Goal: Task Accomplishment & Management: Use online tool/utility

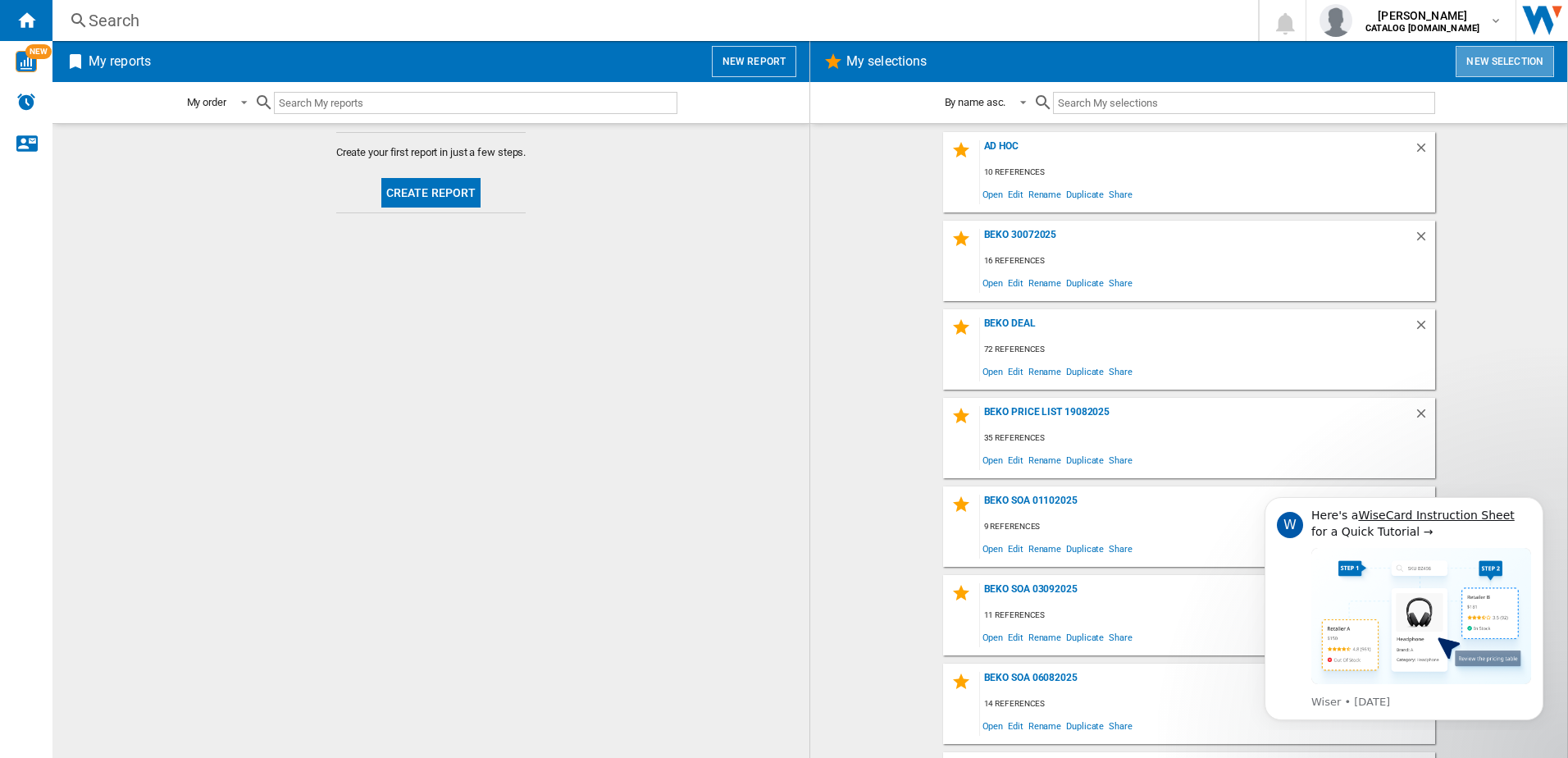
click at [1500, 74] on button "New selection" at bounding box center [1504, 62] width 98 height 31
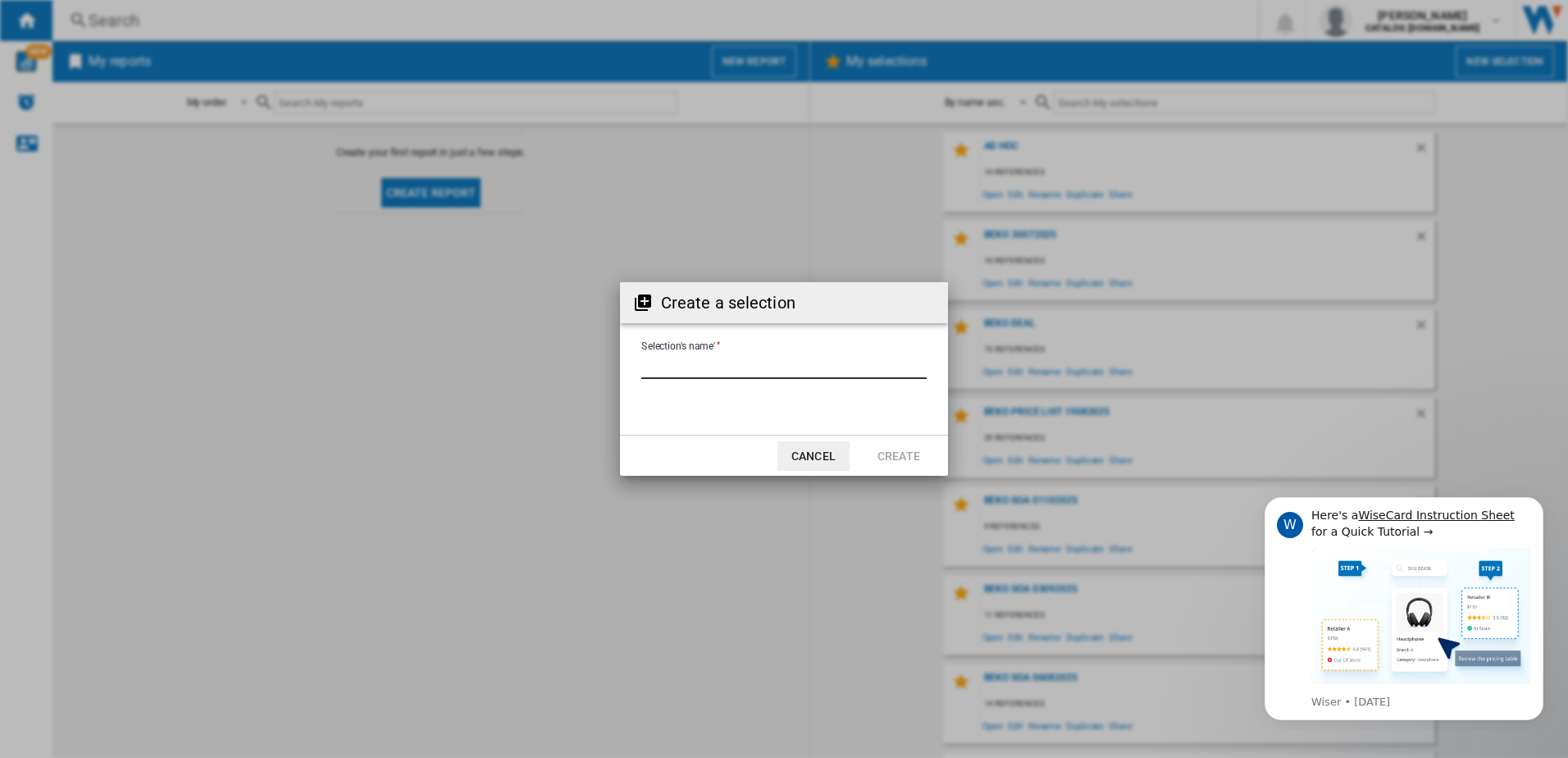
click at [793, 366] on input "Selection's name'" at bounding box center [784, 367] width 286 height 25
type input "**********"
click at [880, 455] on button "Create" at bounding box center [898, 456] width 73 height 29
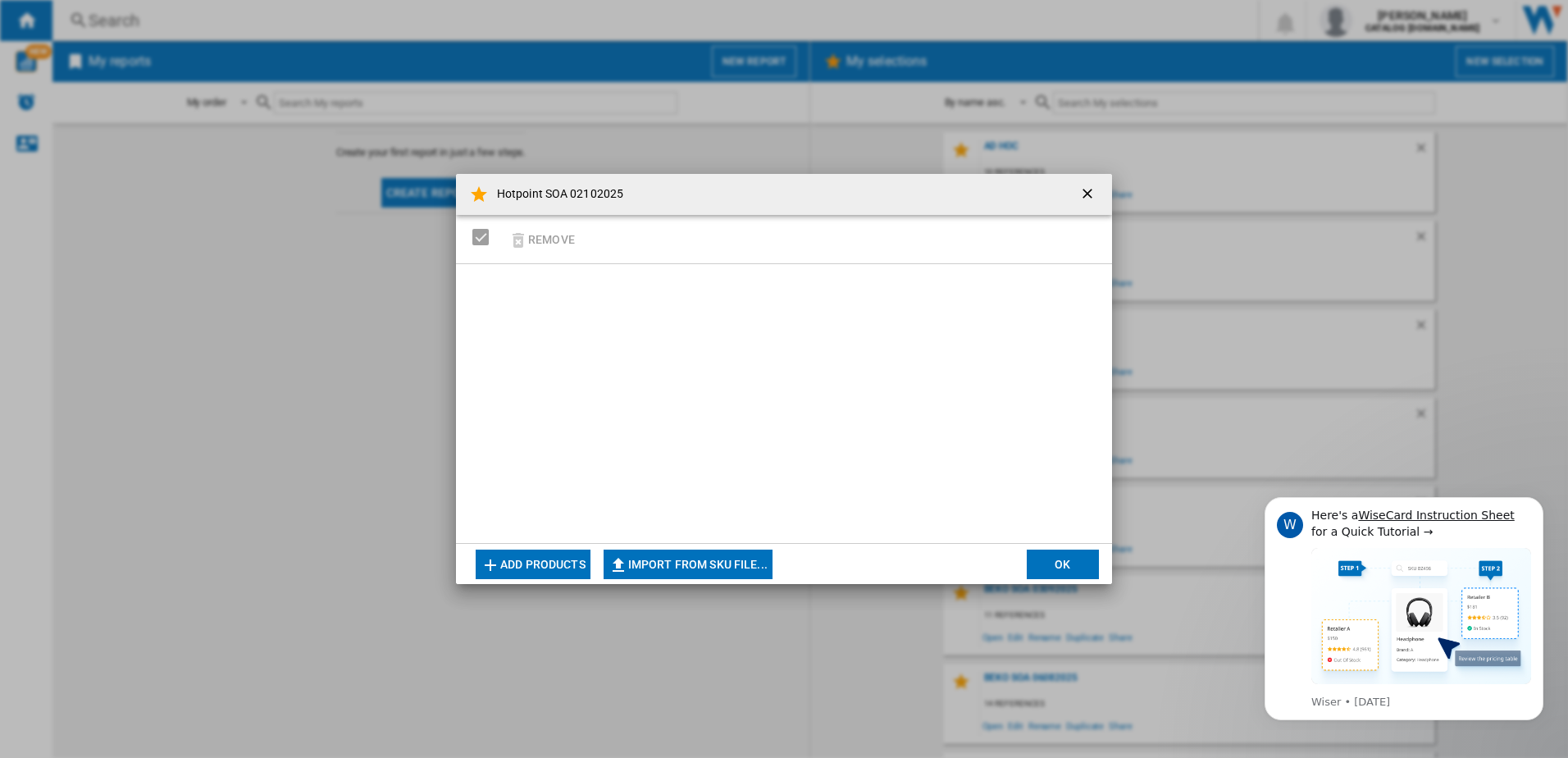
click at [676, 571] on button "Import from SKU file..." at bounding box center [688, 564] width 169 height 29
type input "**********"
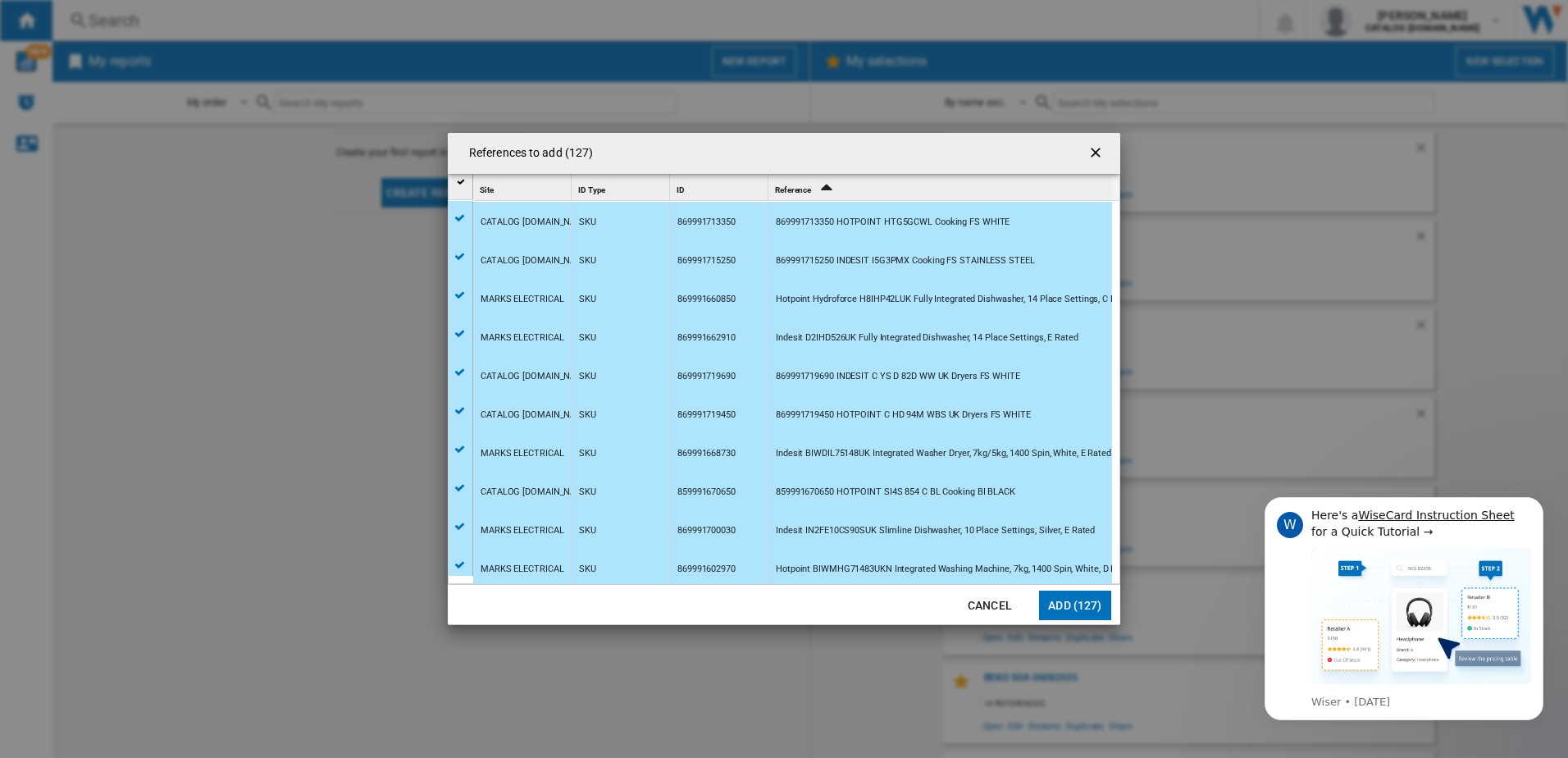
click at [1057, 609] on button "Add (127)" at bounding box center [1075, 605] width 73 height 29
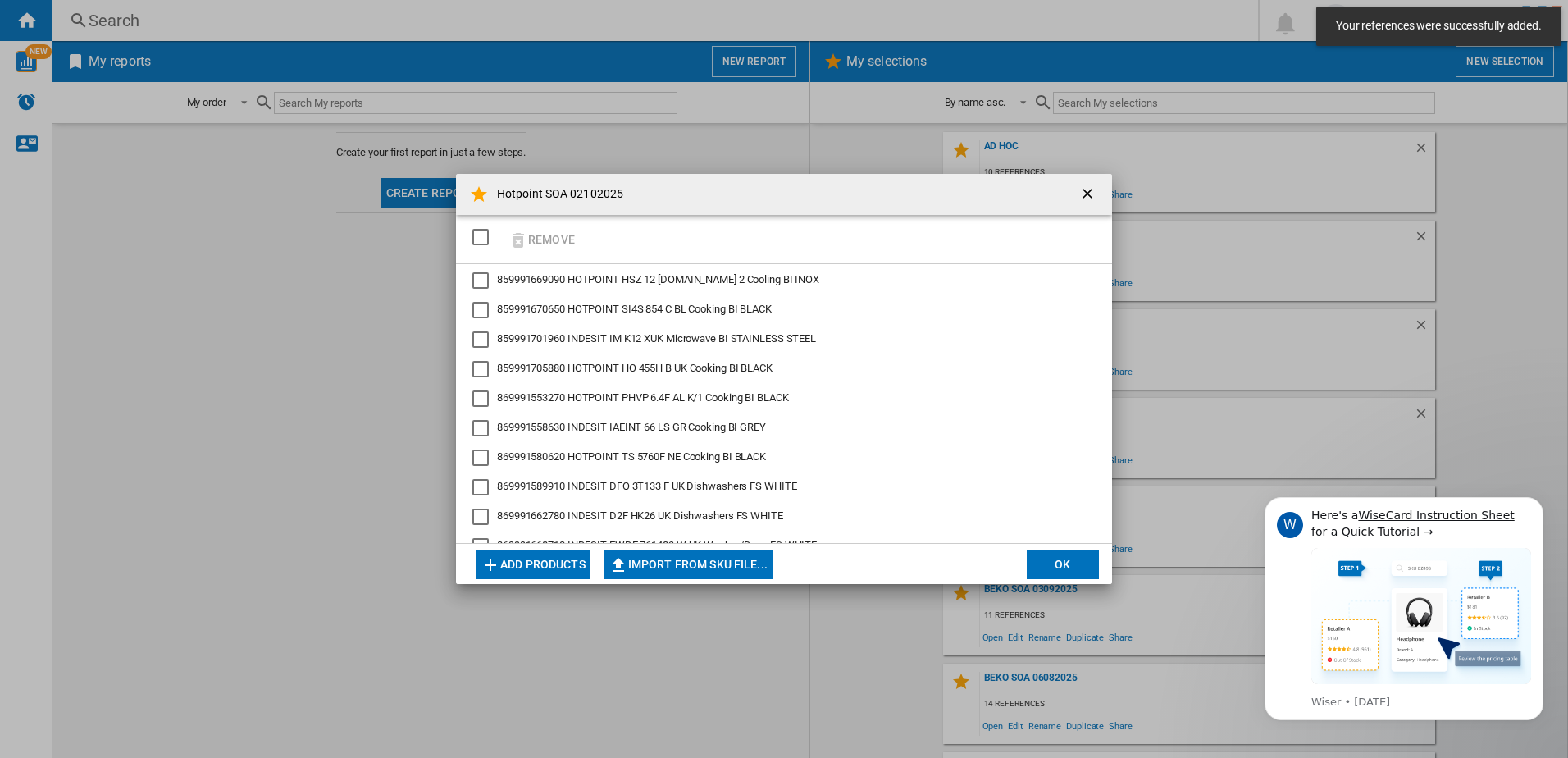
click at [1069, 560] on button "OK" at bounding box center [1063, 564] width 73 height 29
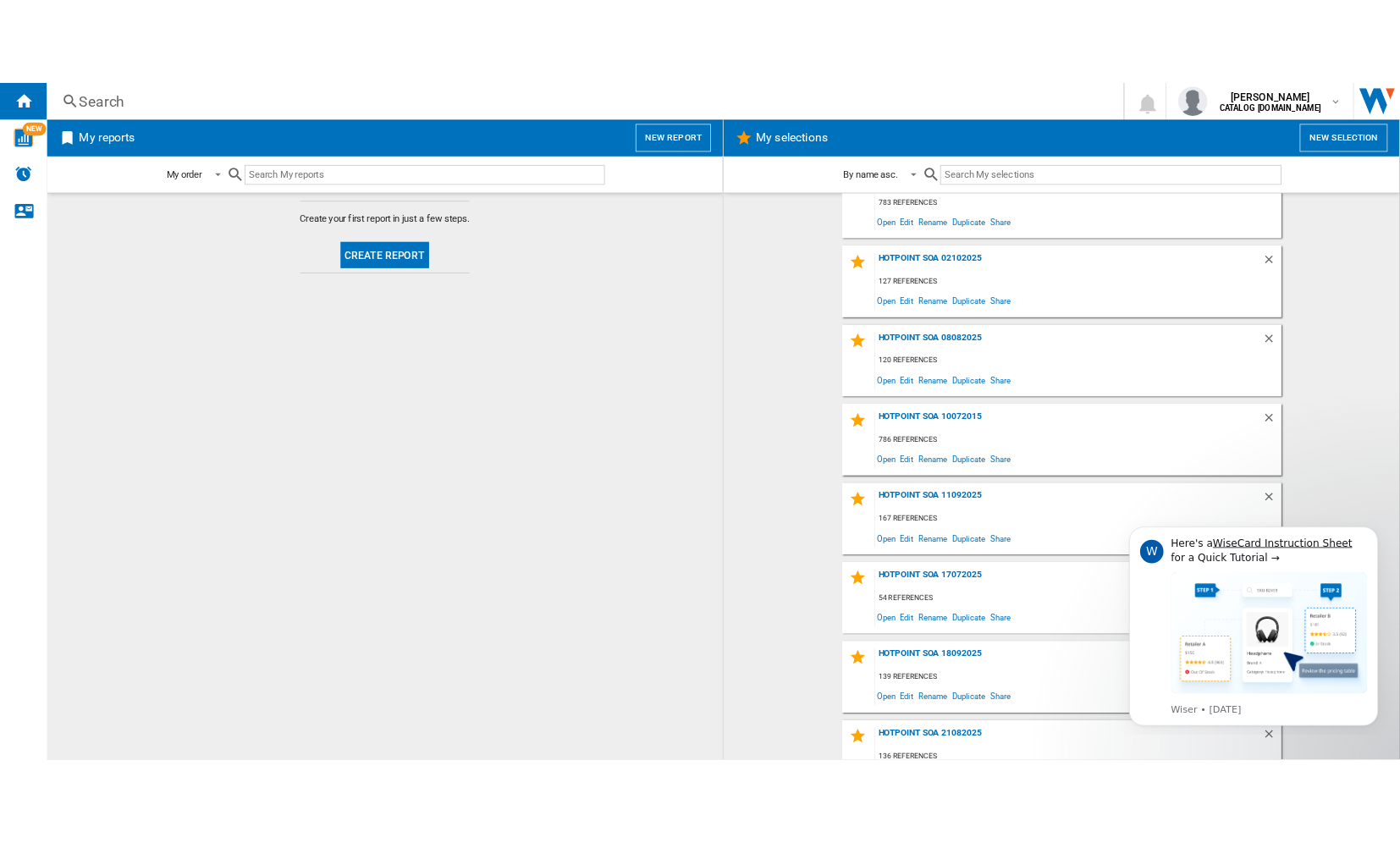
scroll to position [1495, 0]
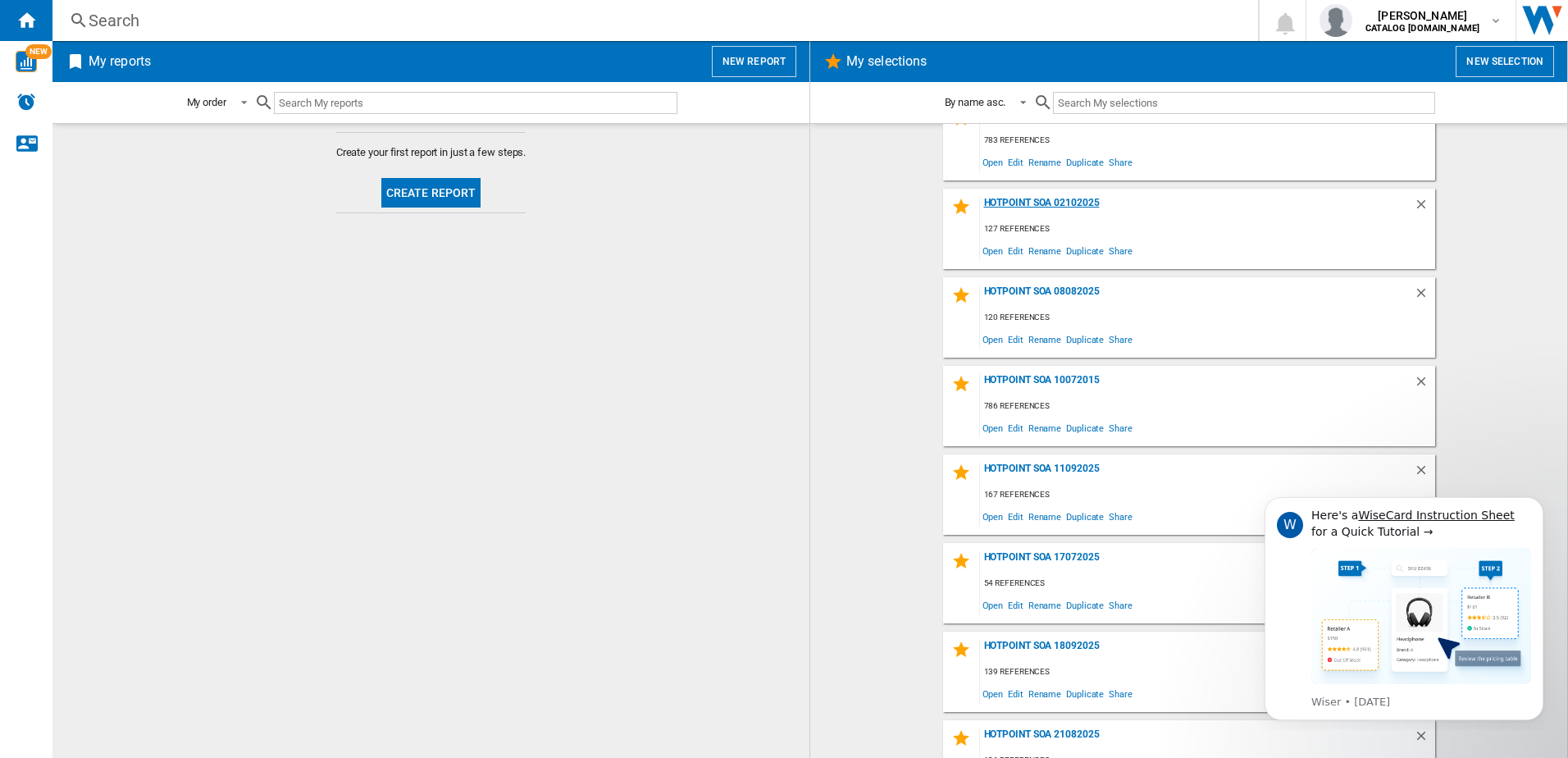
click at [1057, 209] on div "Hotpoint SOA 02102025" at bounding box center [1197, 208] width 434 height 22
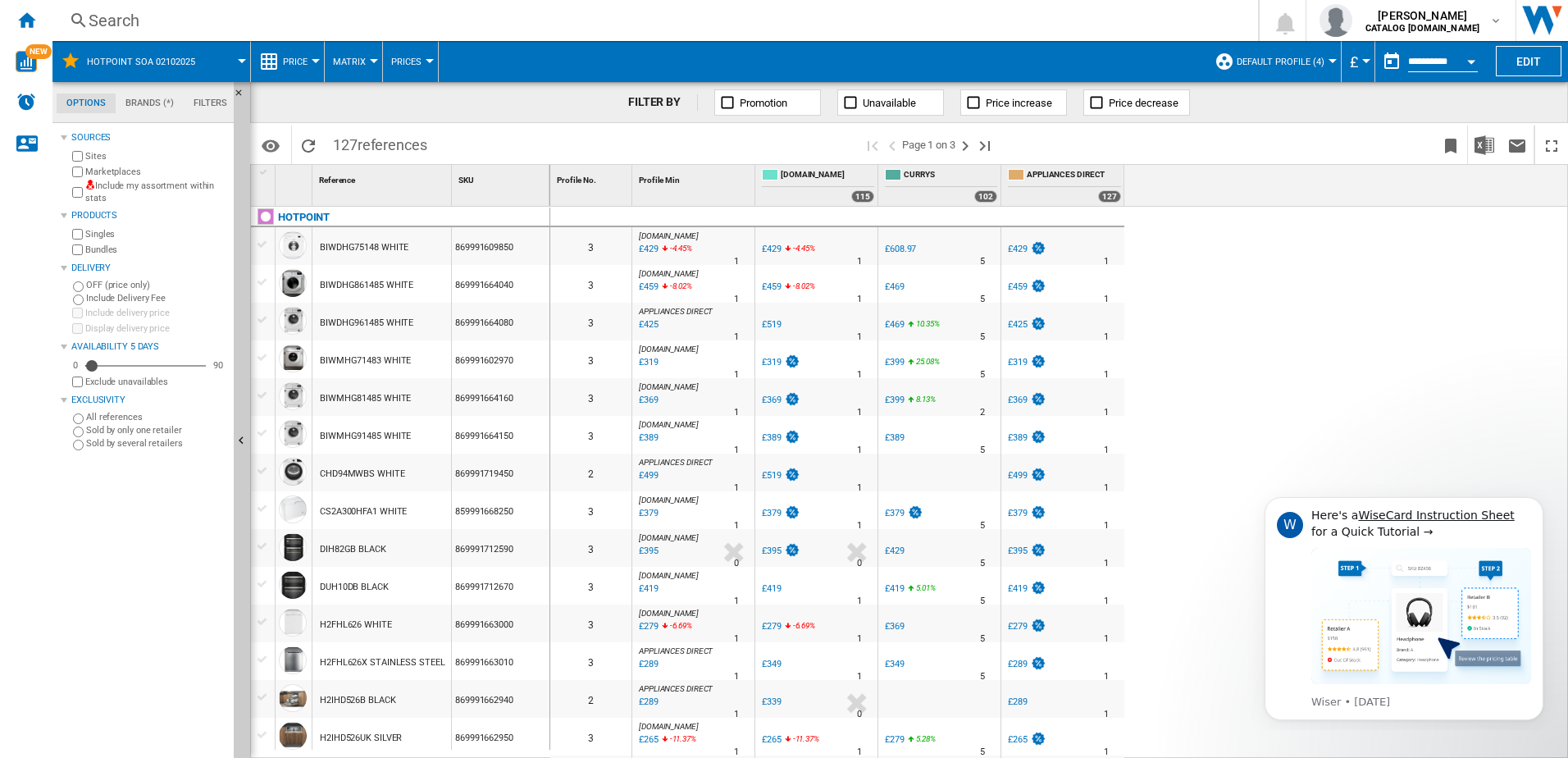
click at [1328, 59] on div at bounding box center [1332, 61] width 8 height 4
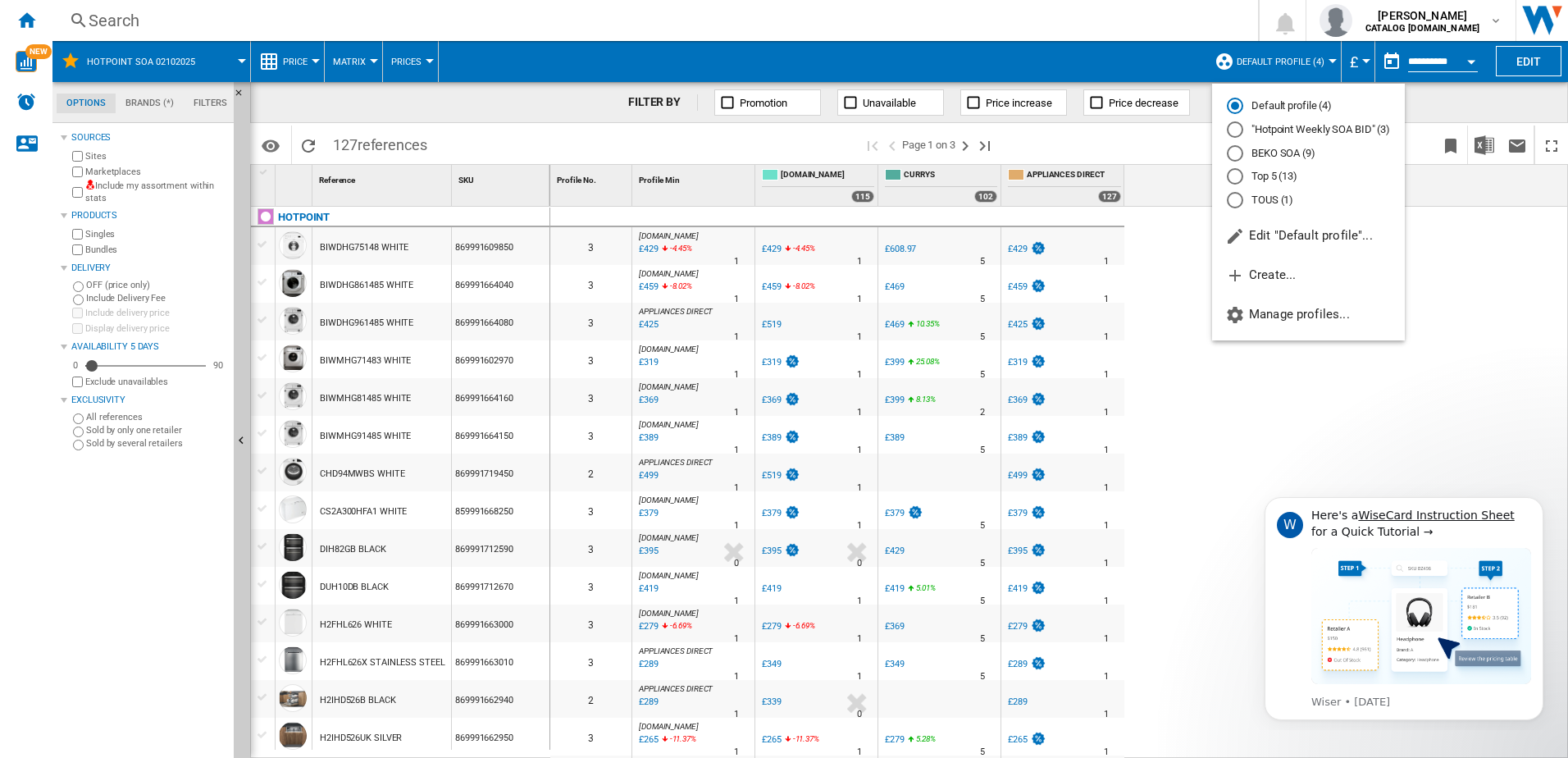
click at [1299, 128] on md-radio-button ""Hotpoint Weekly SOA BID" (3)" at bounding box center [1308, 130] width 164 height 16
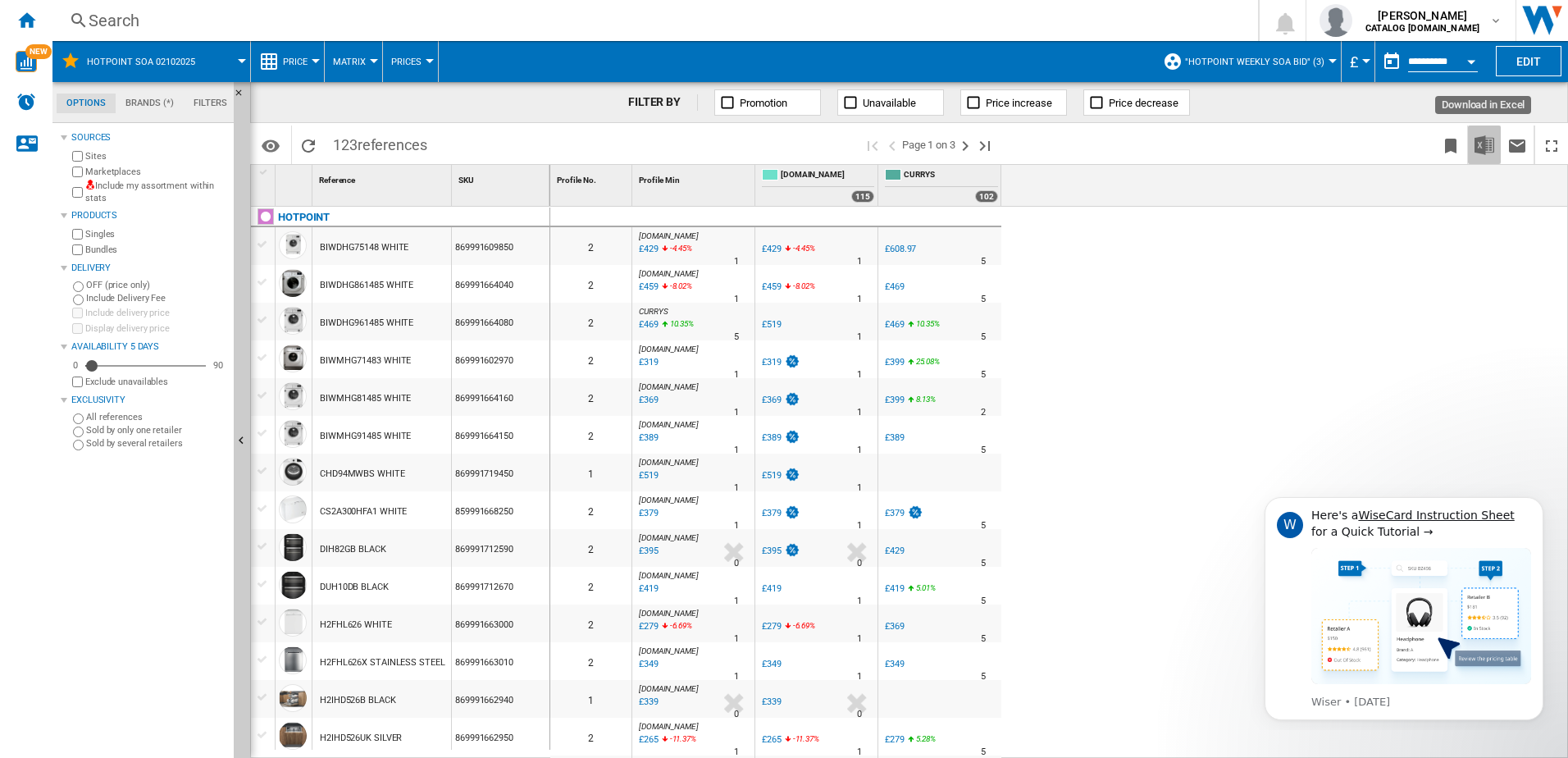
click at [1485, 140] on img "Download in Excel" at bounding box center [1483, 144] width 19 height 19
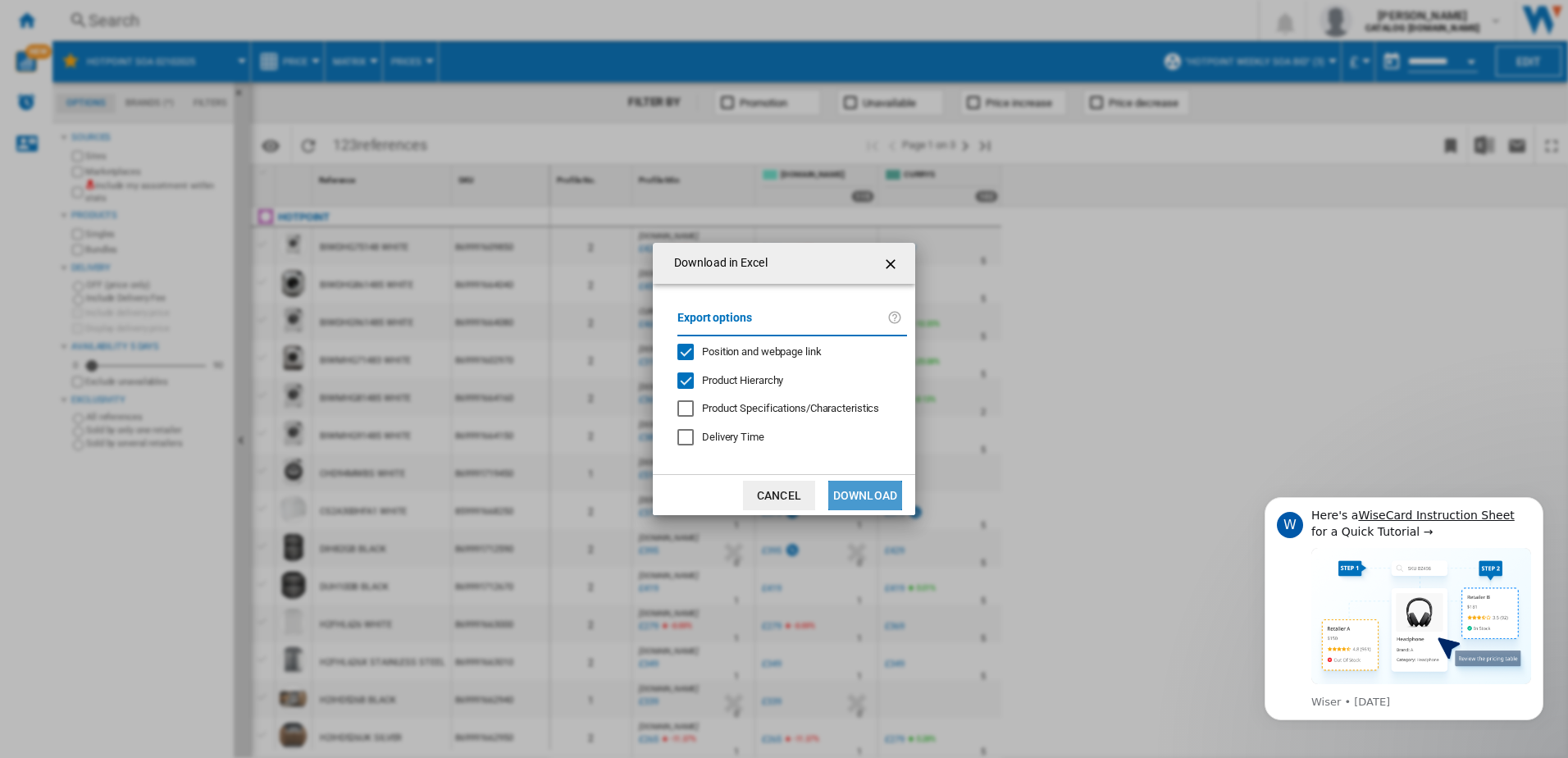
click at [858, 498] on button "Download" at bounding box center [865, 495] width 73 height 29
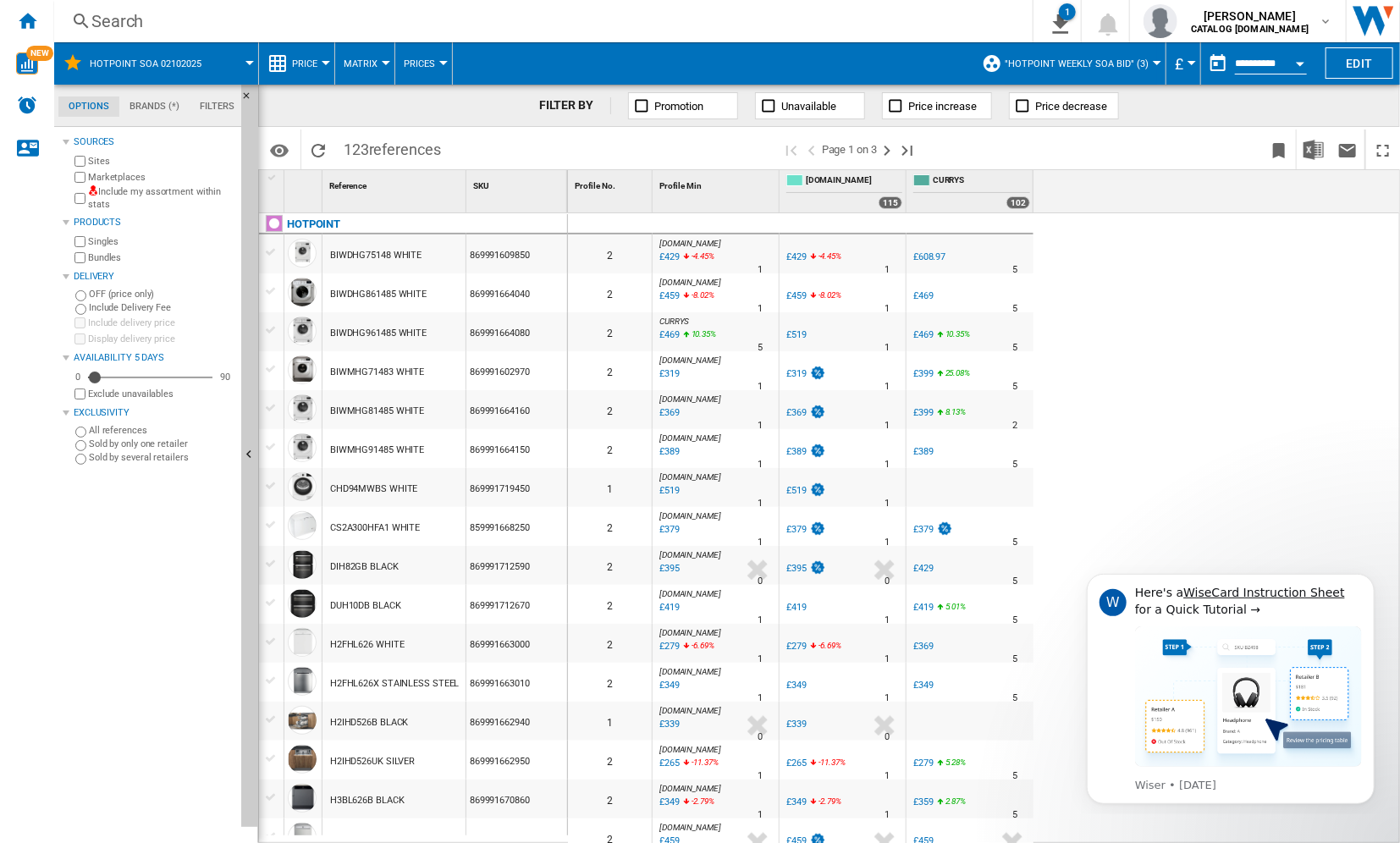
click at [122, 21] on div "Search" at bounding box center [540, 21] width 897 height 24
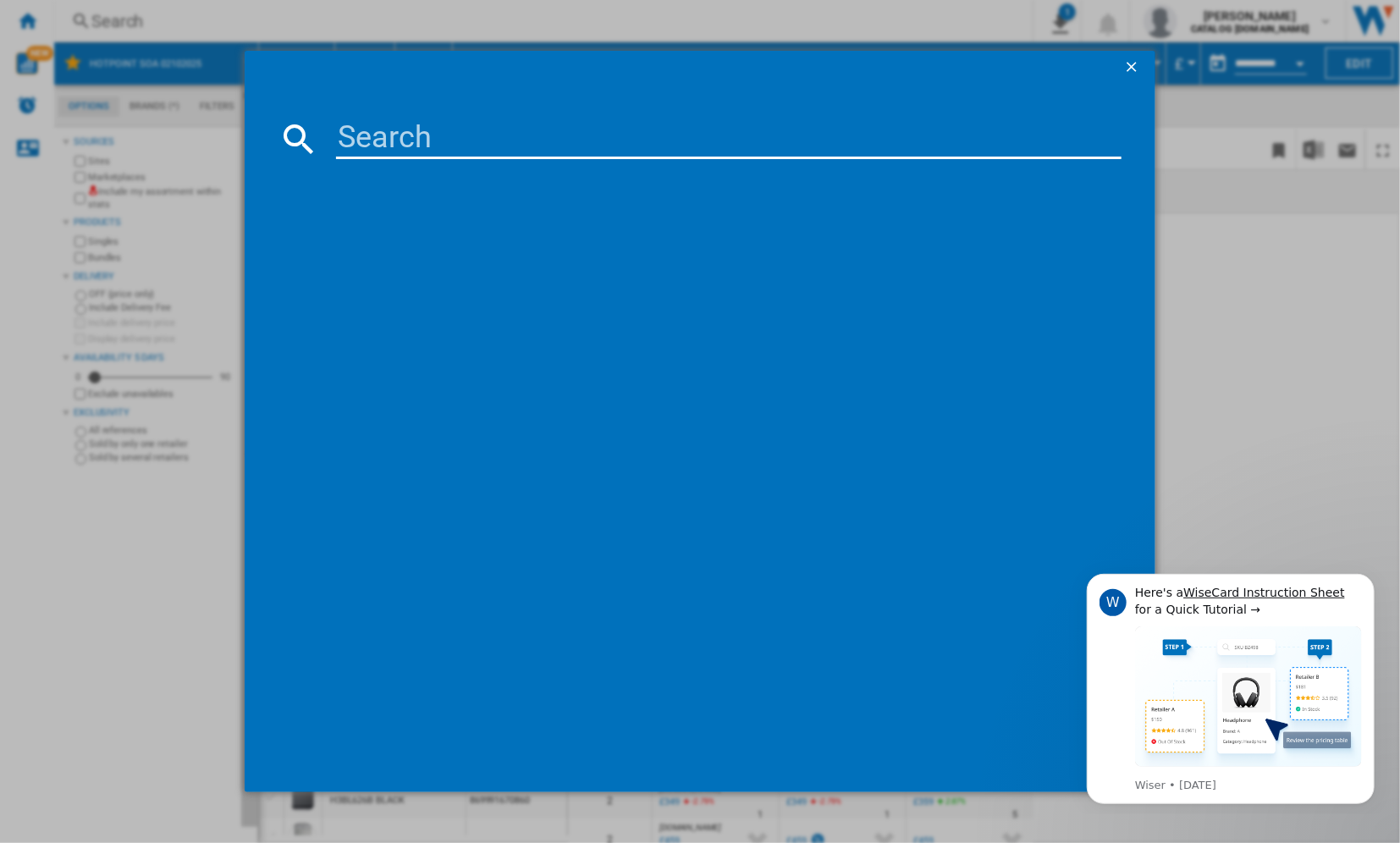
paste input "869991690820"
type input "869991690820"
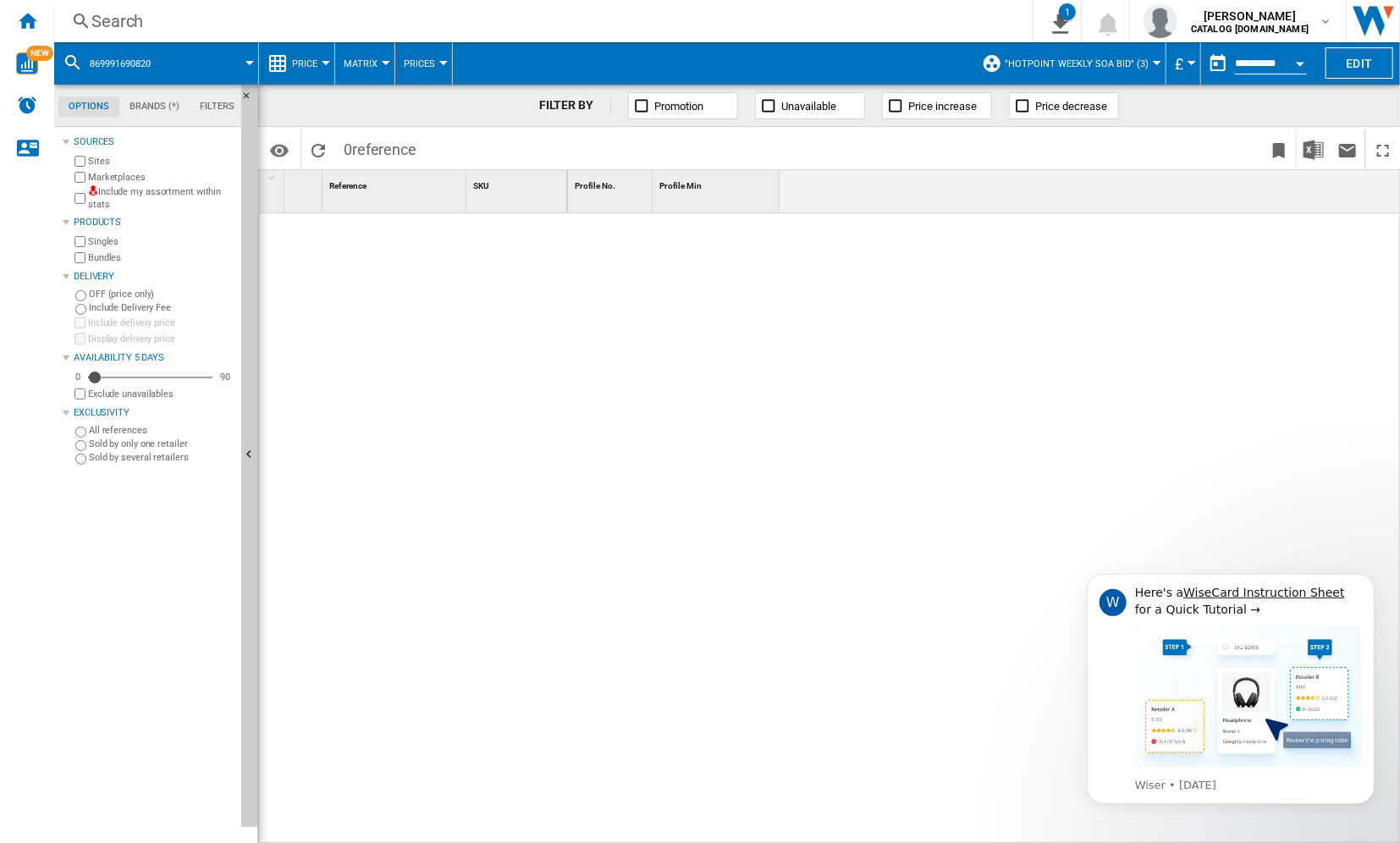
click at [356, 17] on div "Search" at bounding box center [540, 21] width 897 height 24
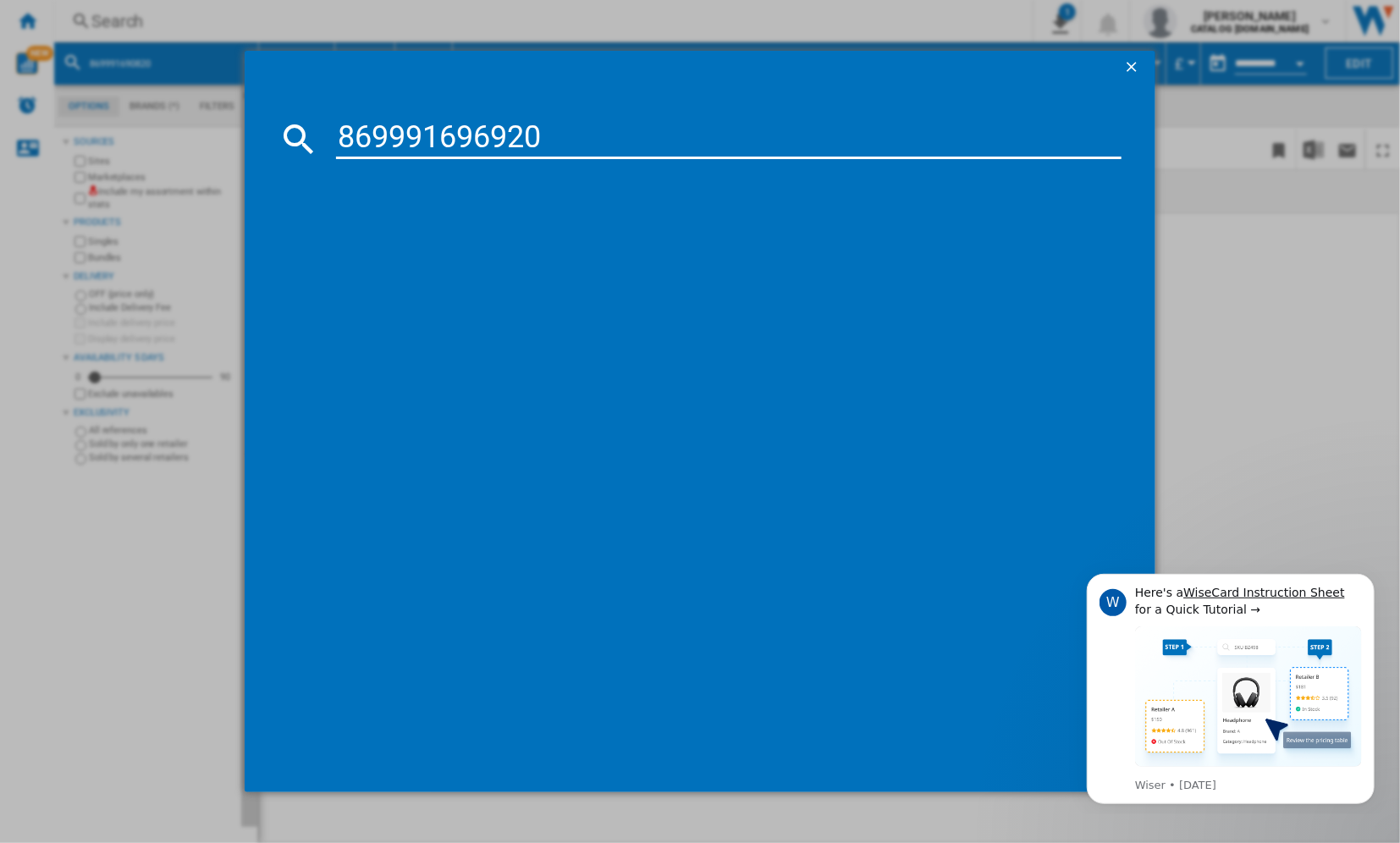
type input "869991696920"
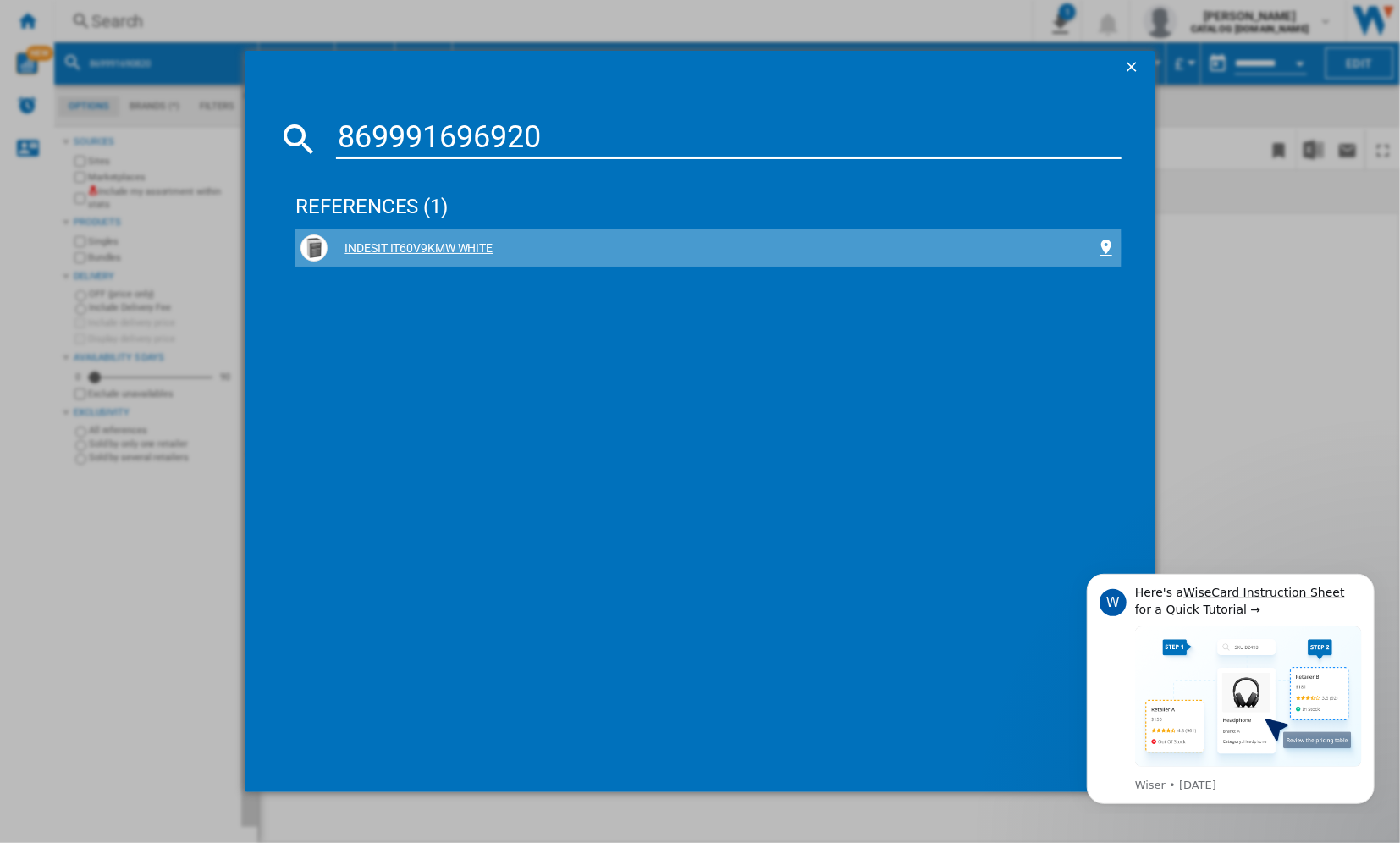
click at [467, 248] on div "INDESIT IT60V9KMW WHITE" at bounding box center [711, 249] width 768 height 17
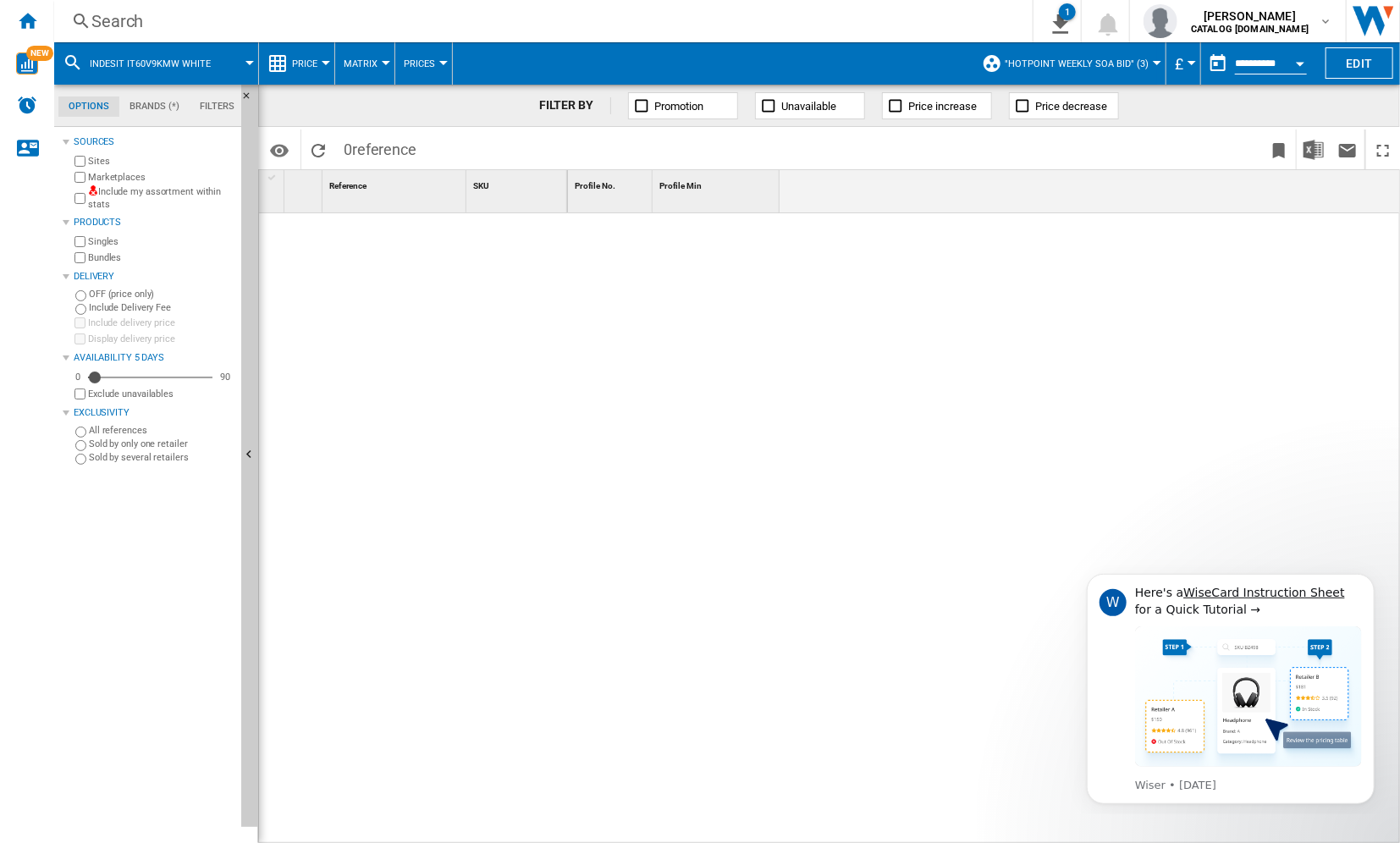
click at [278, 15] on div "Search" at bounding box center [540, 21] width 897 height 24
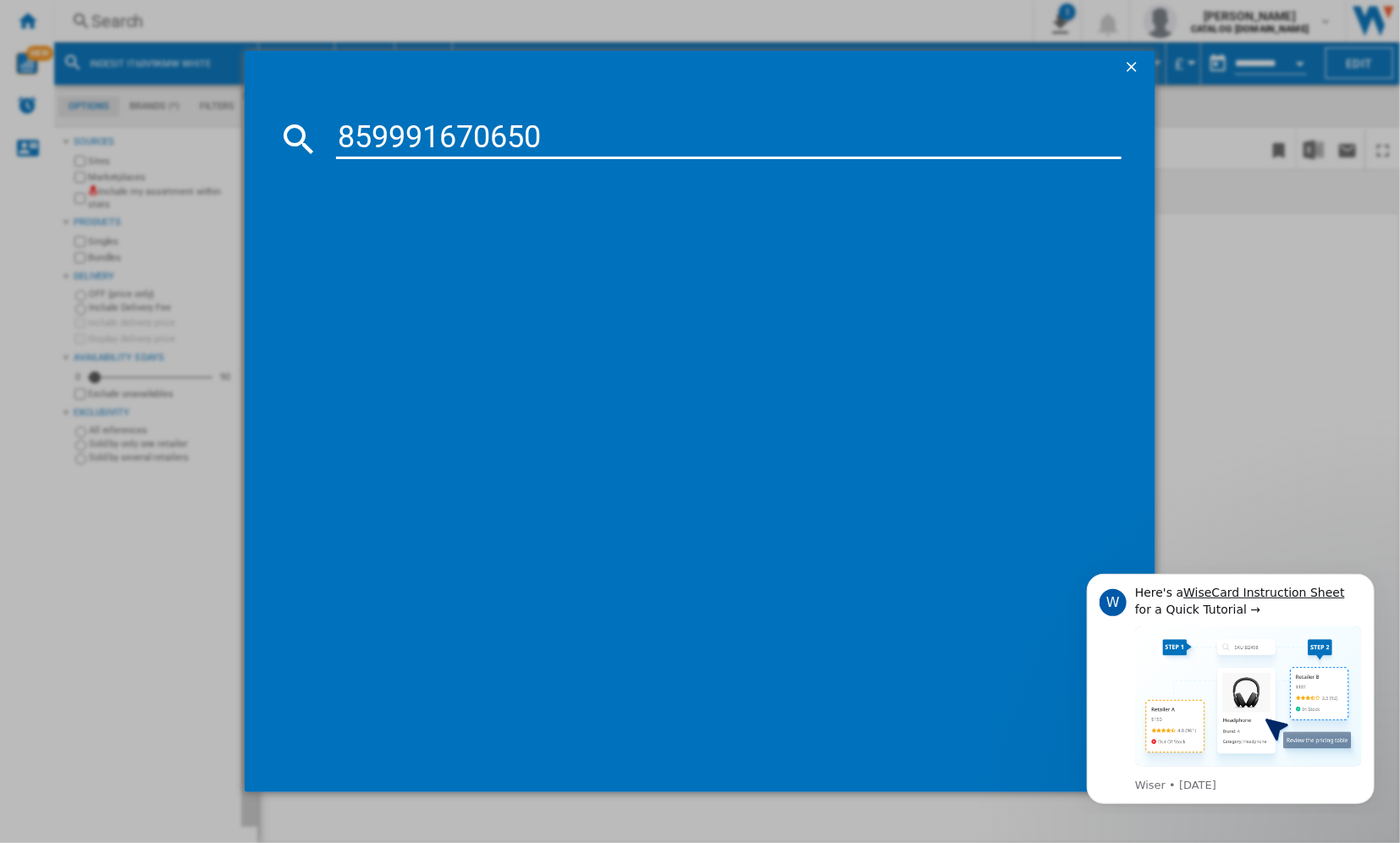
type input "859991670650"
drag, startPoint x: 444, startPoint y: 254, endPoint x: 428, endPoint y: 263, distance: 18.4
click at [444, 254] on div "HOTPOINT SI4S854CBL BLACK" at bounding box center [711, 249] width 768 height 17
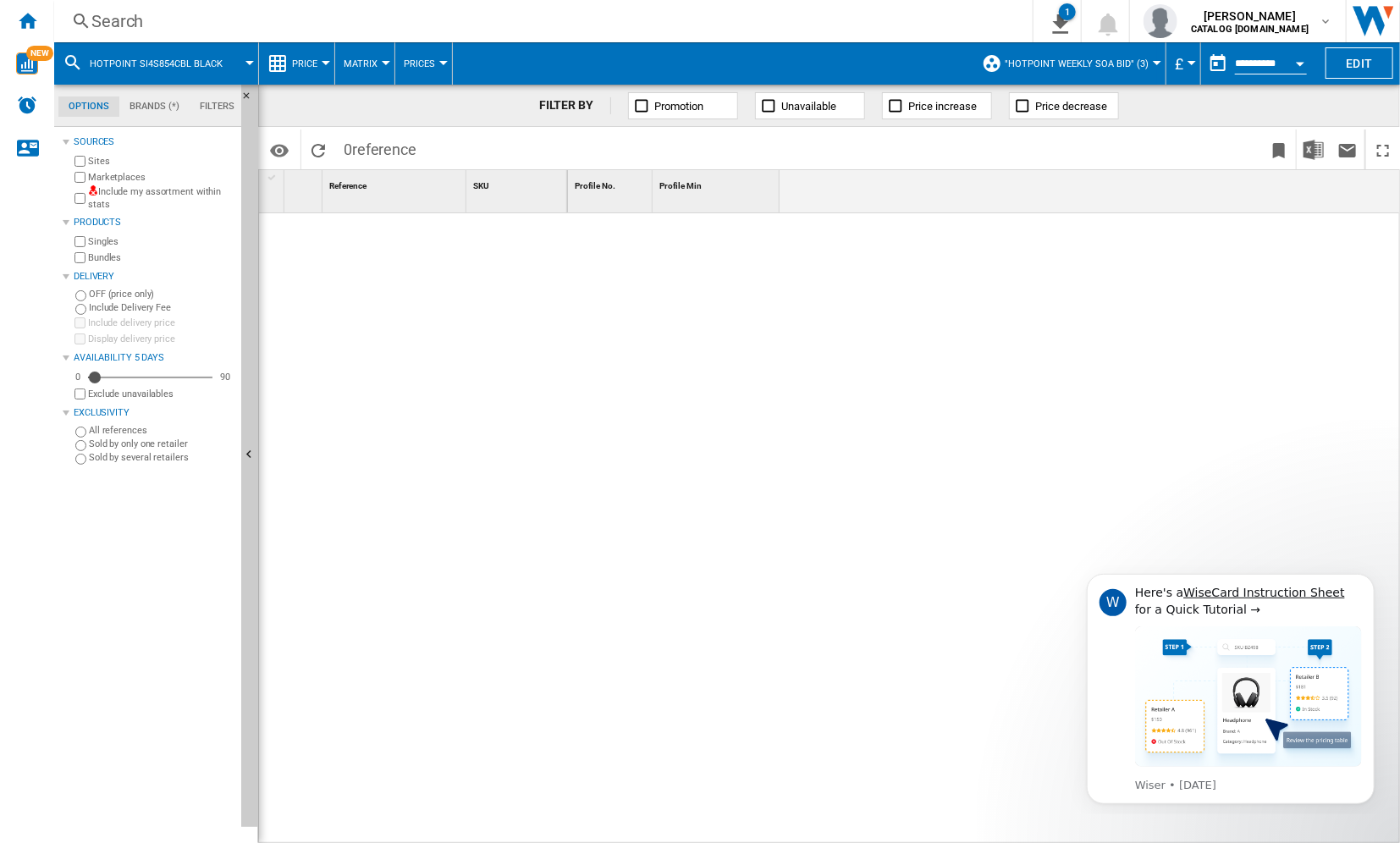
click at [1148, 61] on button ""Hotpoint Weekly SOA BID" (3)" at bounding box center [1081, 64] width 153 height 43
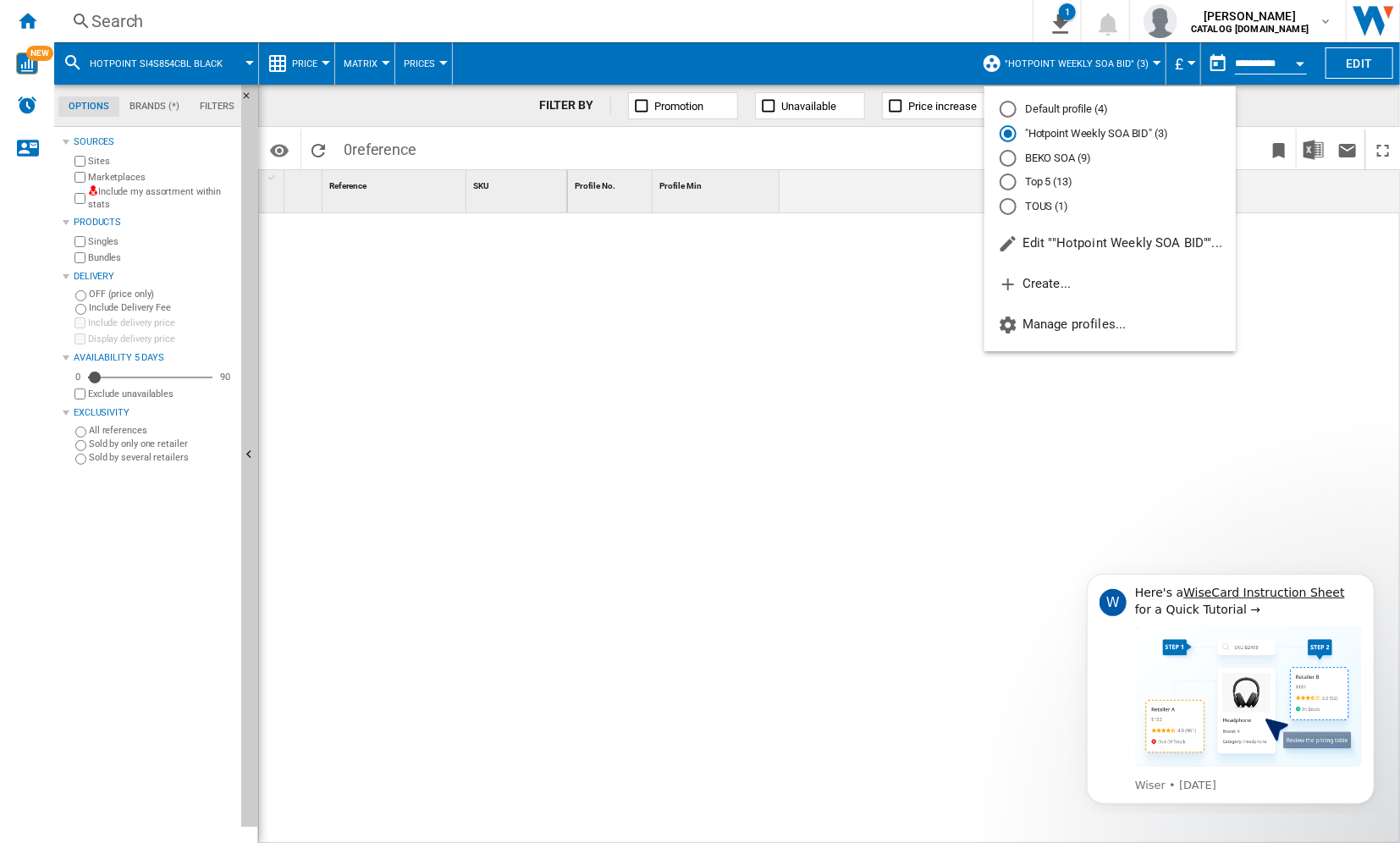
click at [1043, 182] on md-radio-button "Top 5 (13)" at bounding box center [1110, 182] width 221 height 16
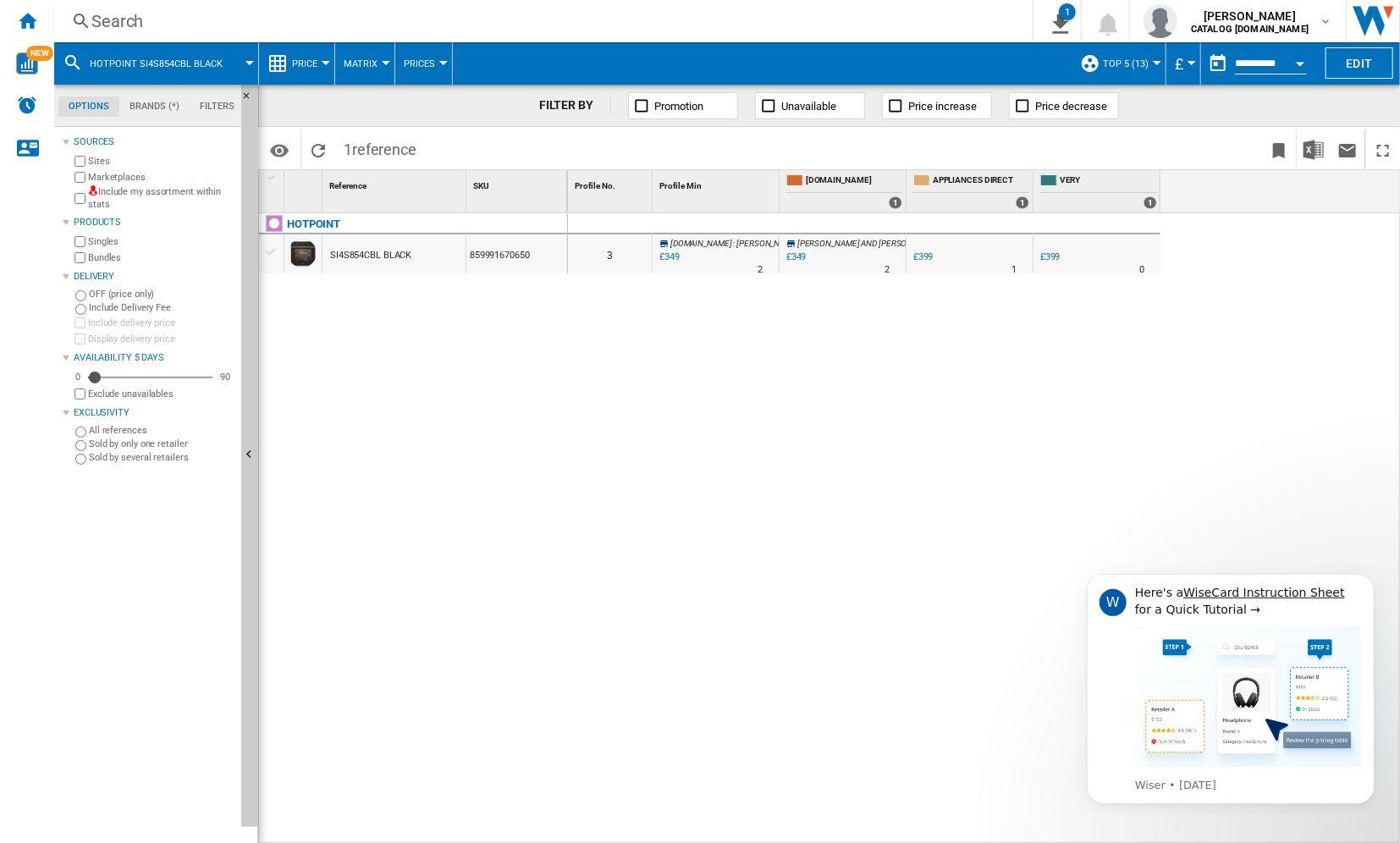
drag, startPoint x: 173, startPoint y: 23, endPoint x: 117, endPoint y: 21, distance: 56.0
click at [117, 21] on div "Search" at bounding box center [540, 21] width 897 height 24
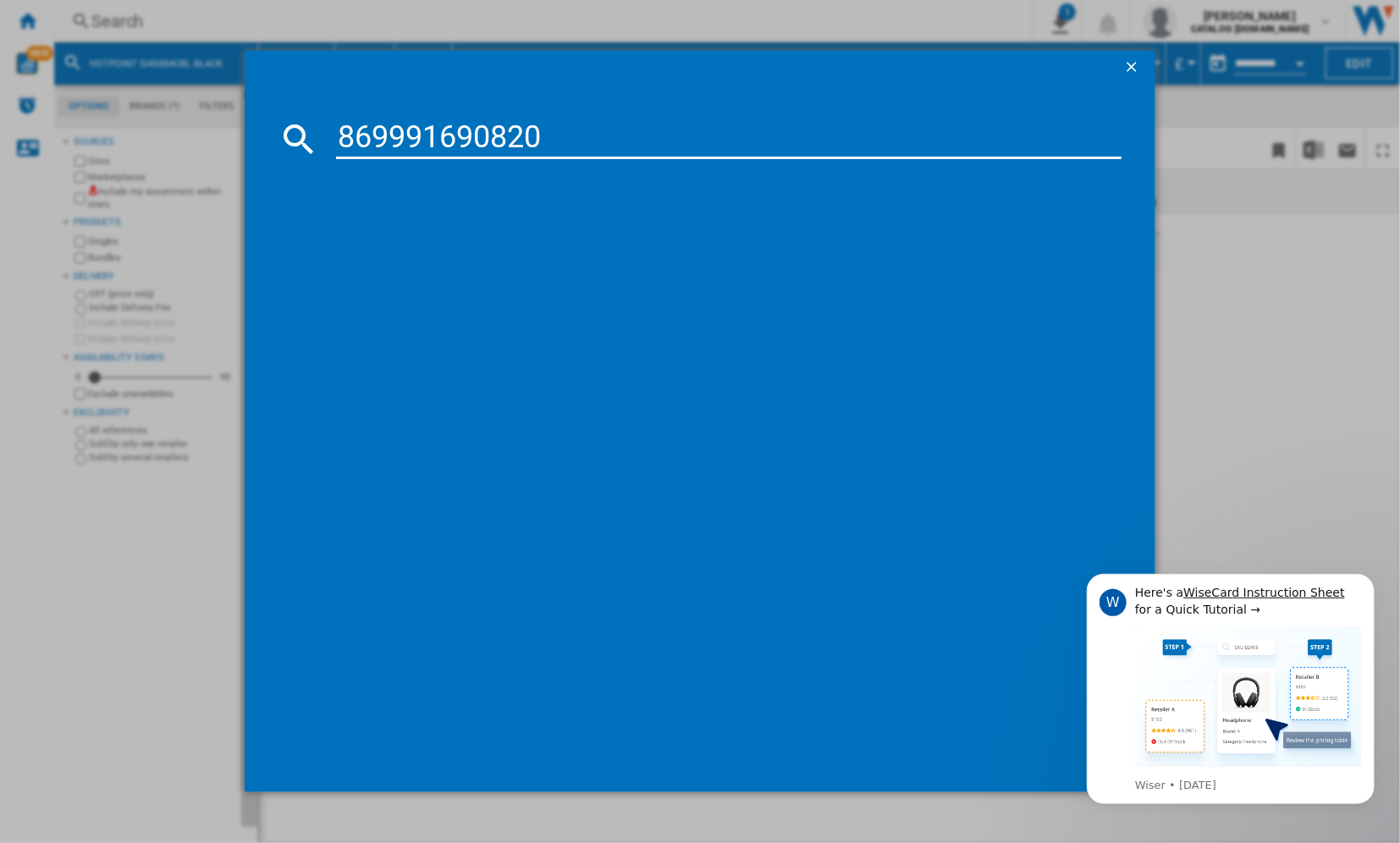
type input "869991690820"
click at [428, 248] on div "HOTPOINT NSWM946W WHITE" at bounding box center [711, 249] width 768 height 17
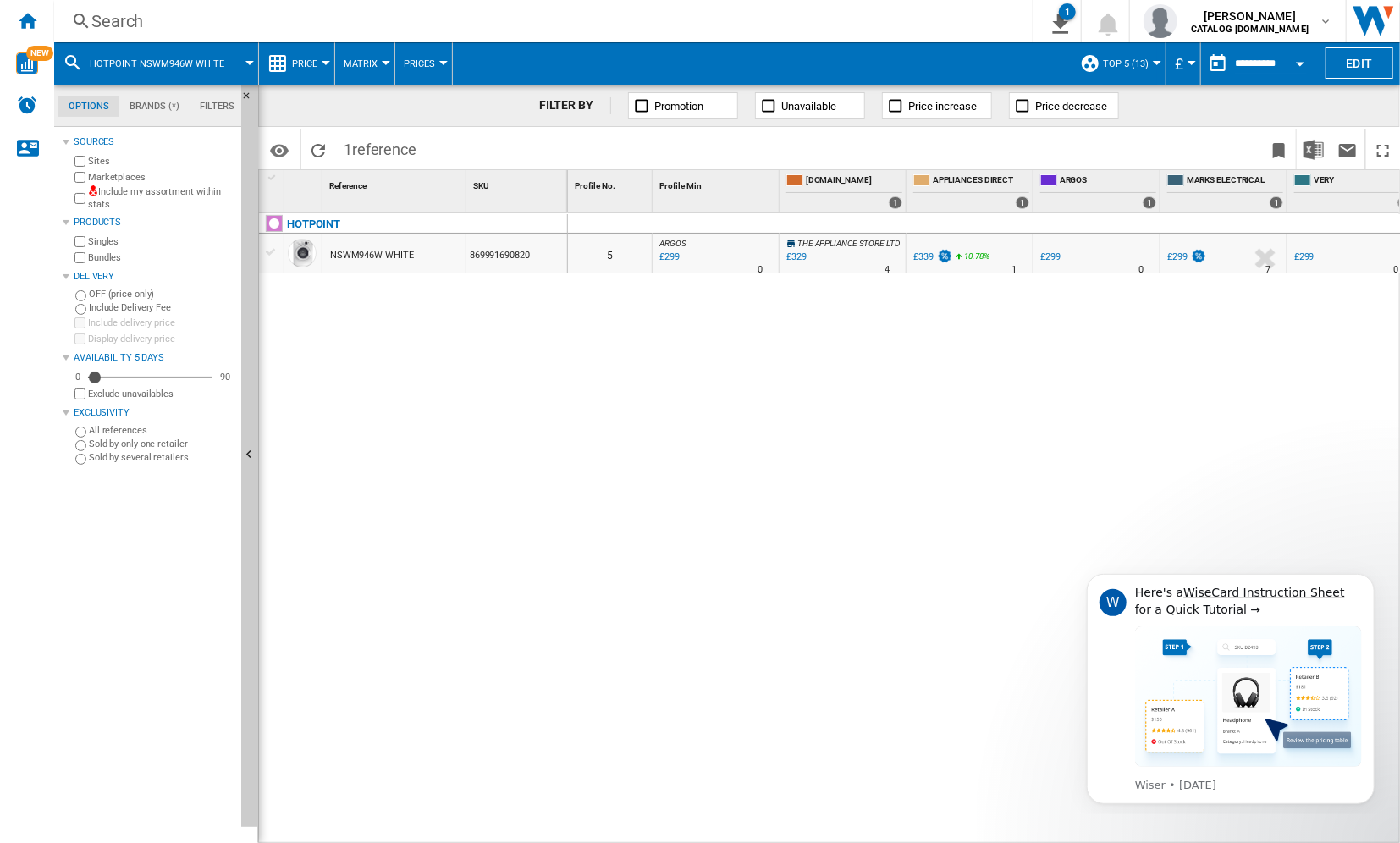
click at [111, 17] on div "Search" at bounding box center [540, 21] width 897 height 24
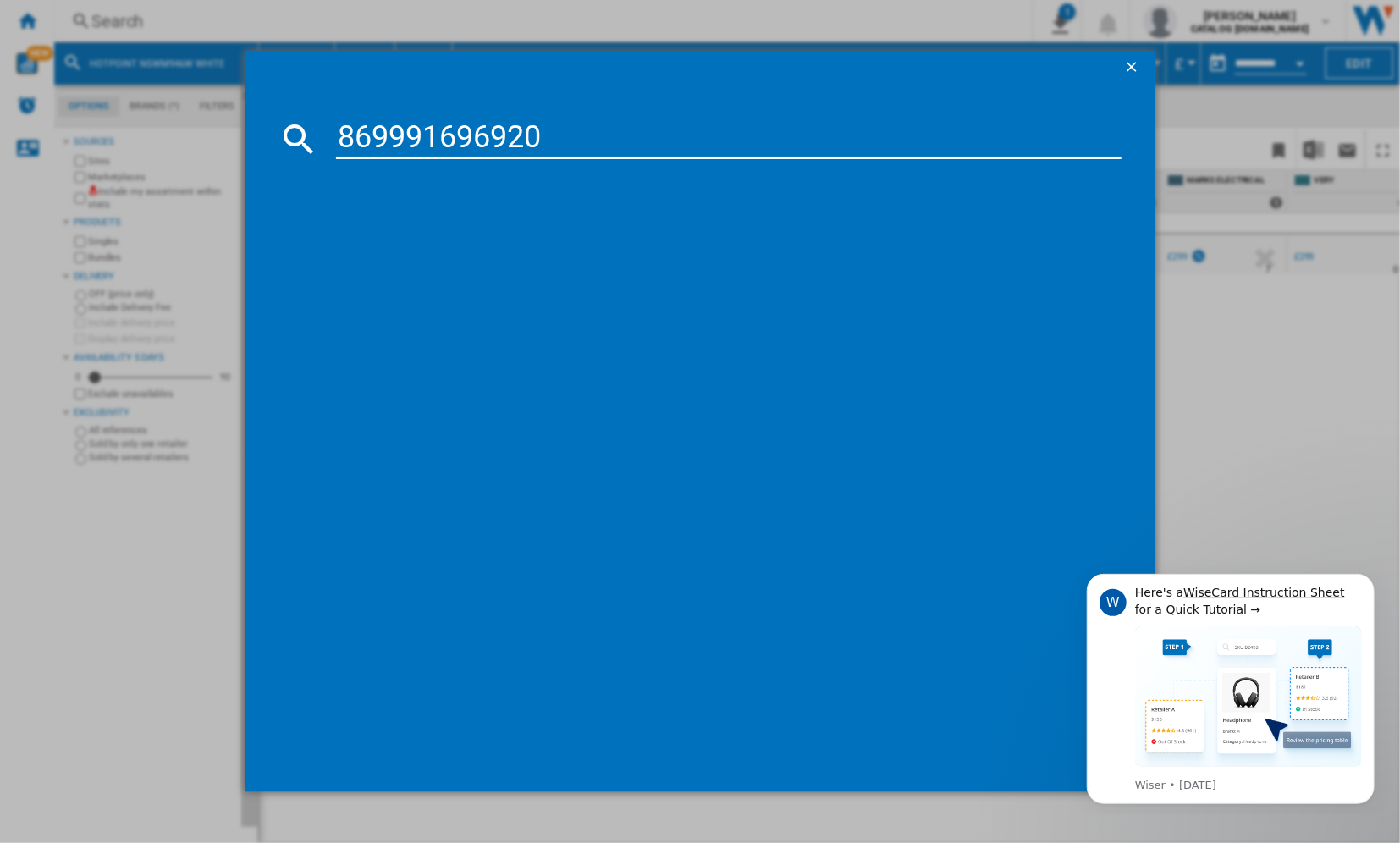
type input "869991696920"
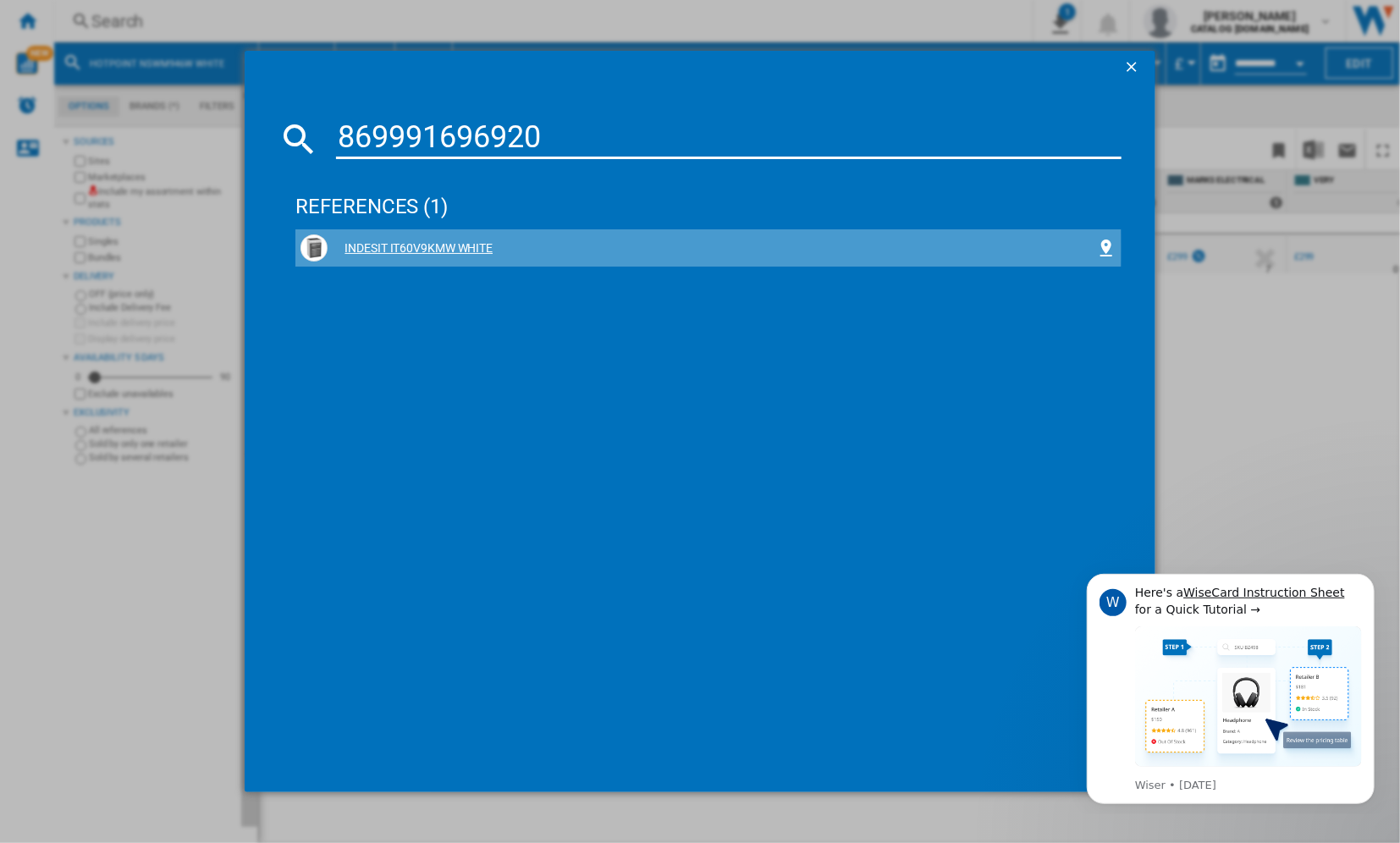
click at [425, 247] on div "INDESIT IT60V9KMW WHITE" at bounding box center [711, 249] width 768 height 17
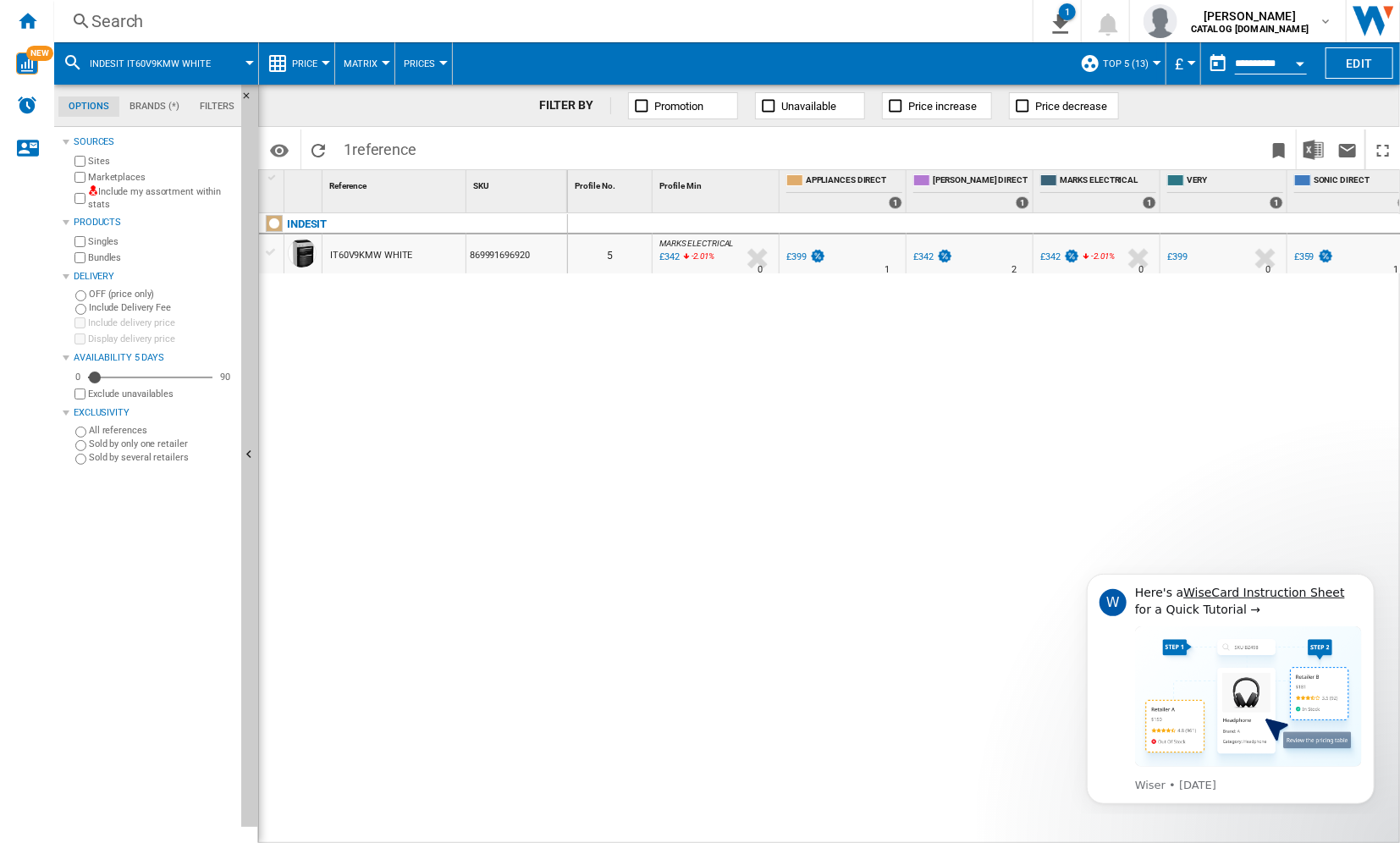
click at [143, 20] on div "Search" at bounding box center [540, 21] width 897 height 24
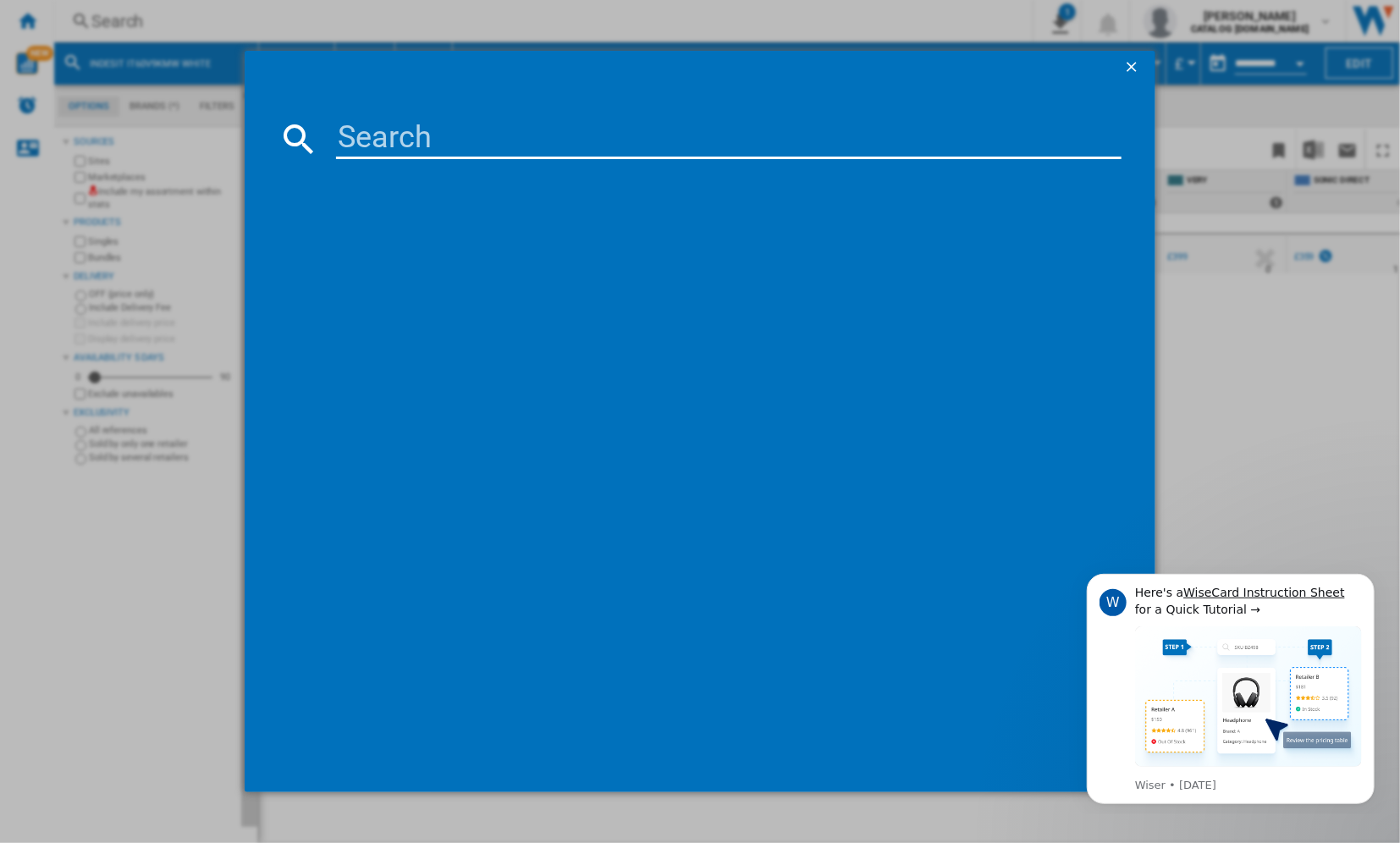
type input "859991670650"
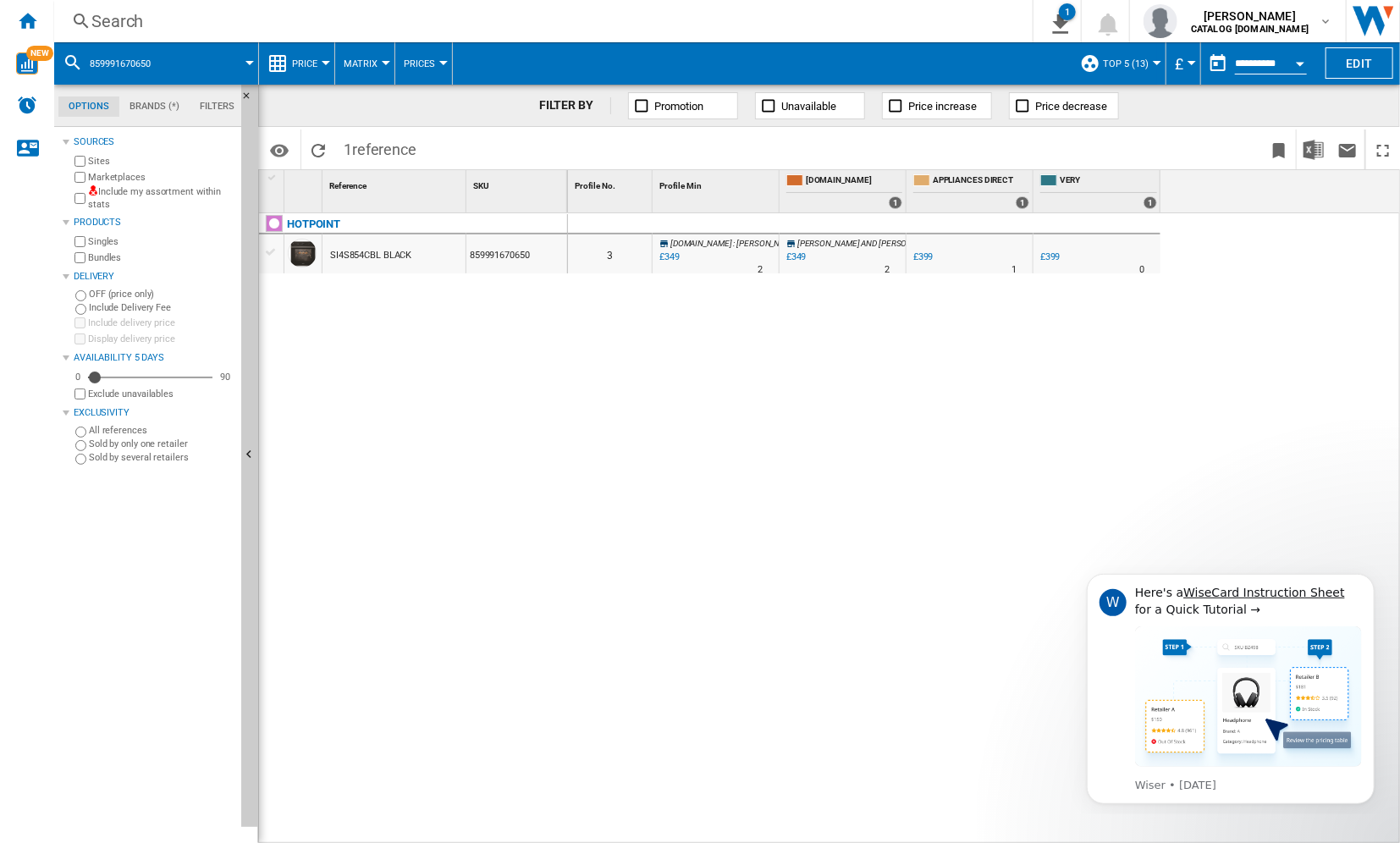
click at [213, 22] on div "Search" at bounding box center [540, 21] width 897 height 24
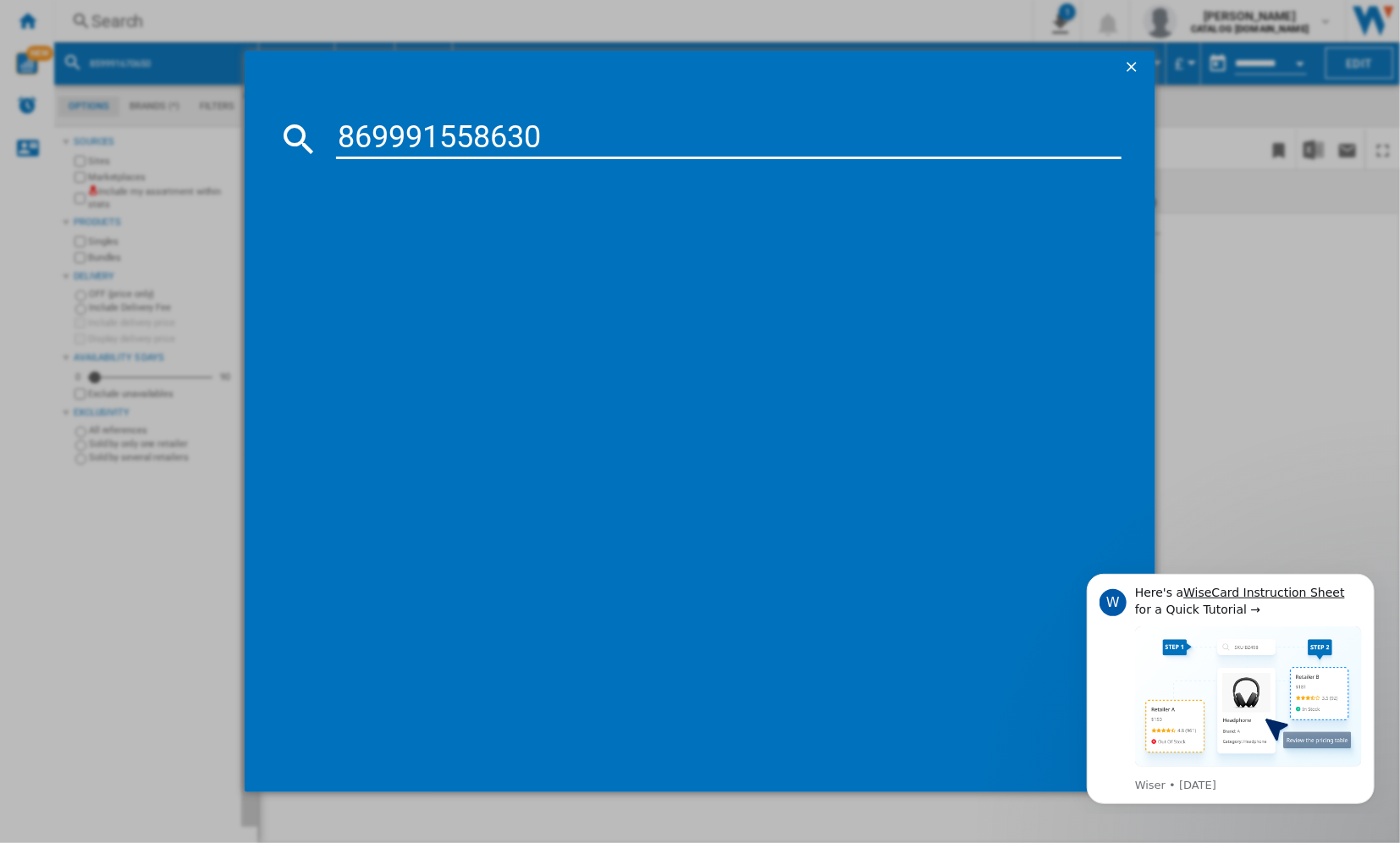
type input "869991558630"
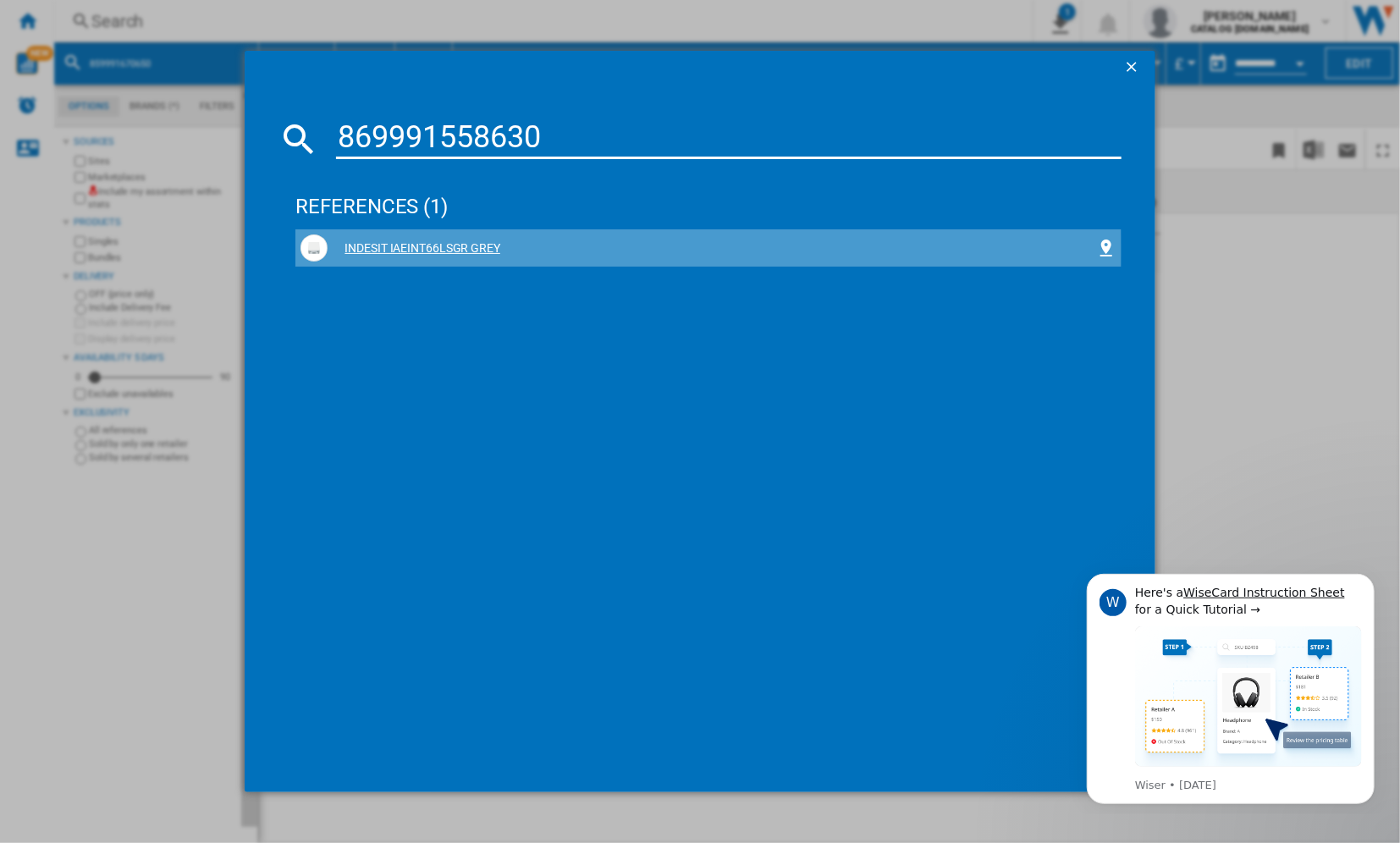
click at [389, 249] on div "INDESIT IAEINT66LSGR GREY" at bounding box center [711, 249] width 768 height 17
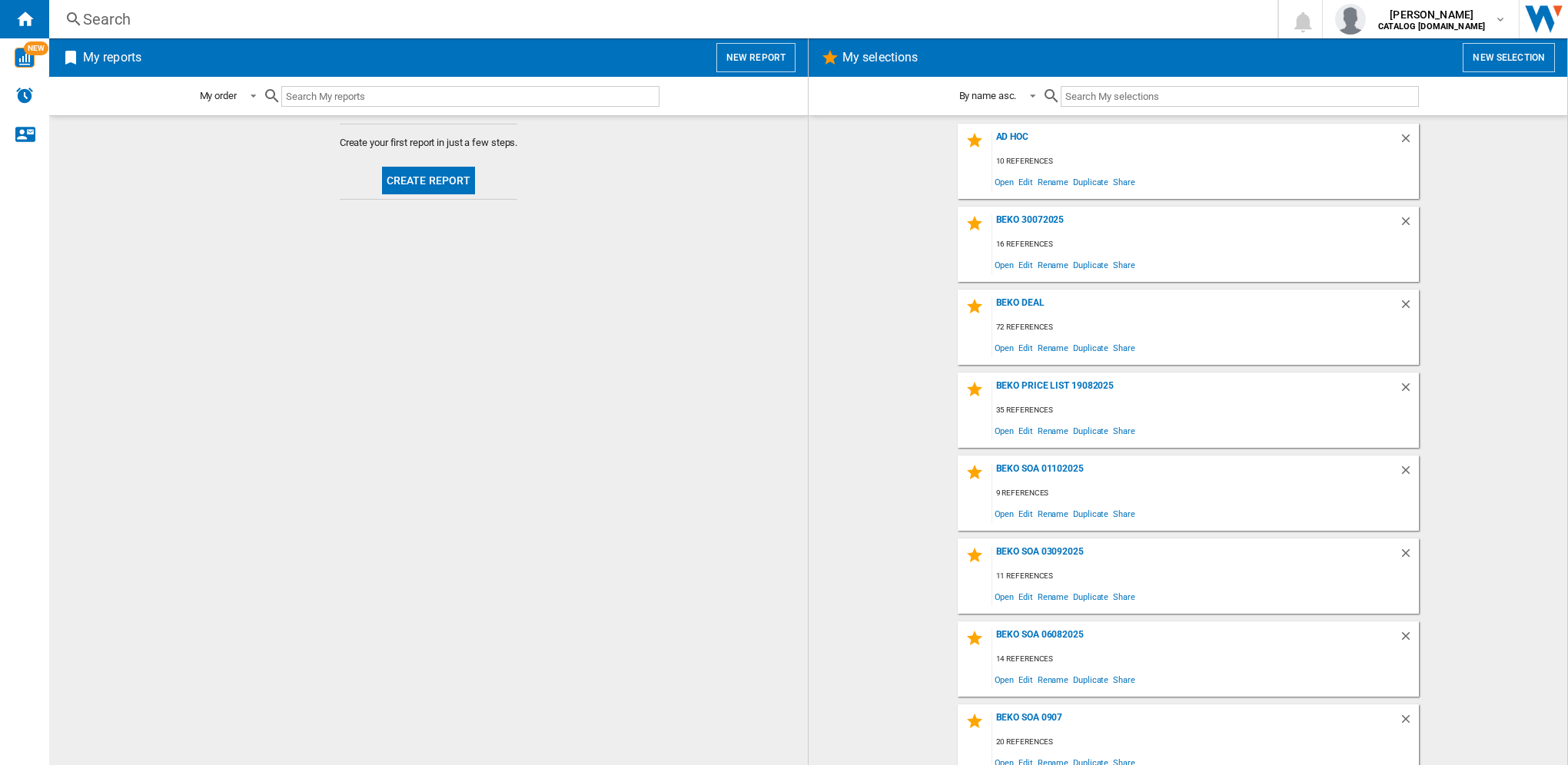
click at [353, 31] on div "Search Search 0 eric wilson CATALOG BEKO.UK CATALOG BEKO.UK My settings Logout" at bounding box center [809, 19] width 1519 height 39
click at [125, 26] on div "Search" at bounding box center [660, 19] width 1155 height 22
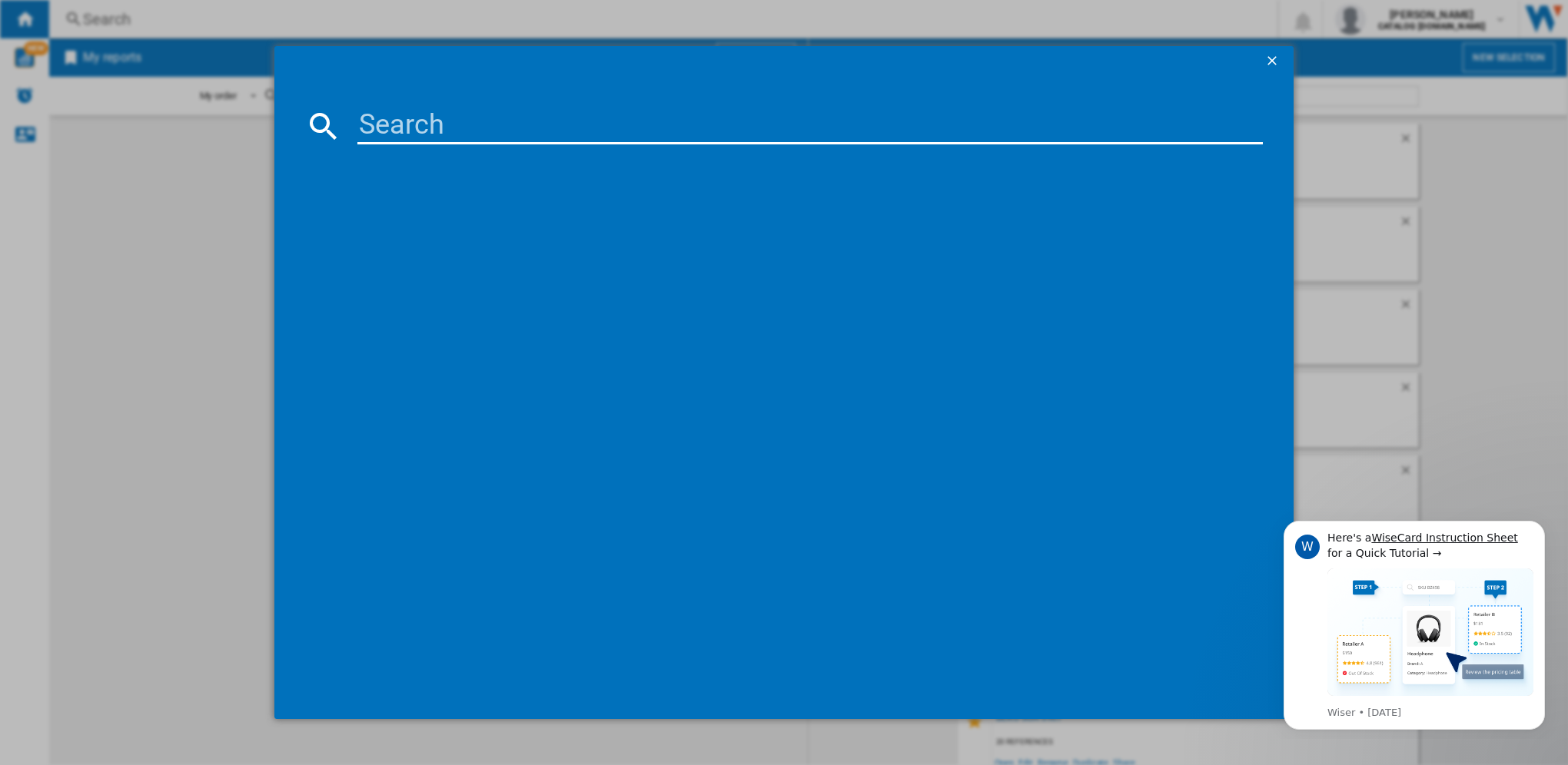
paste input "NSWM946WUK"
type input "NSWM946WUK"
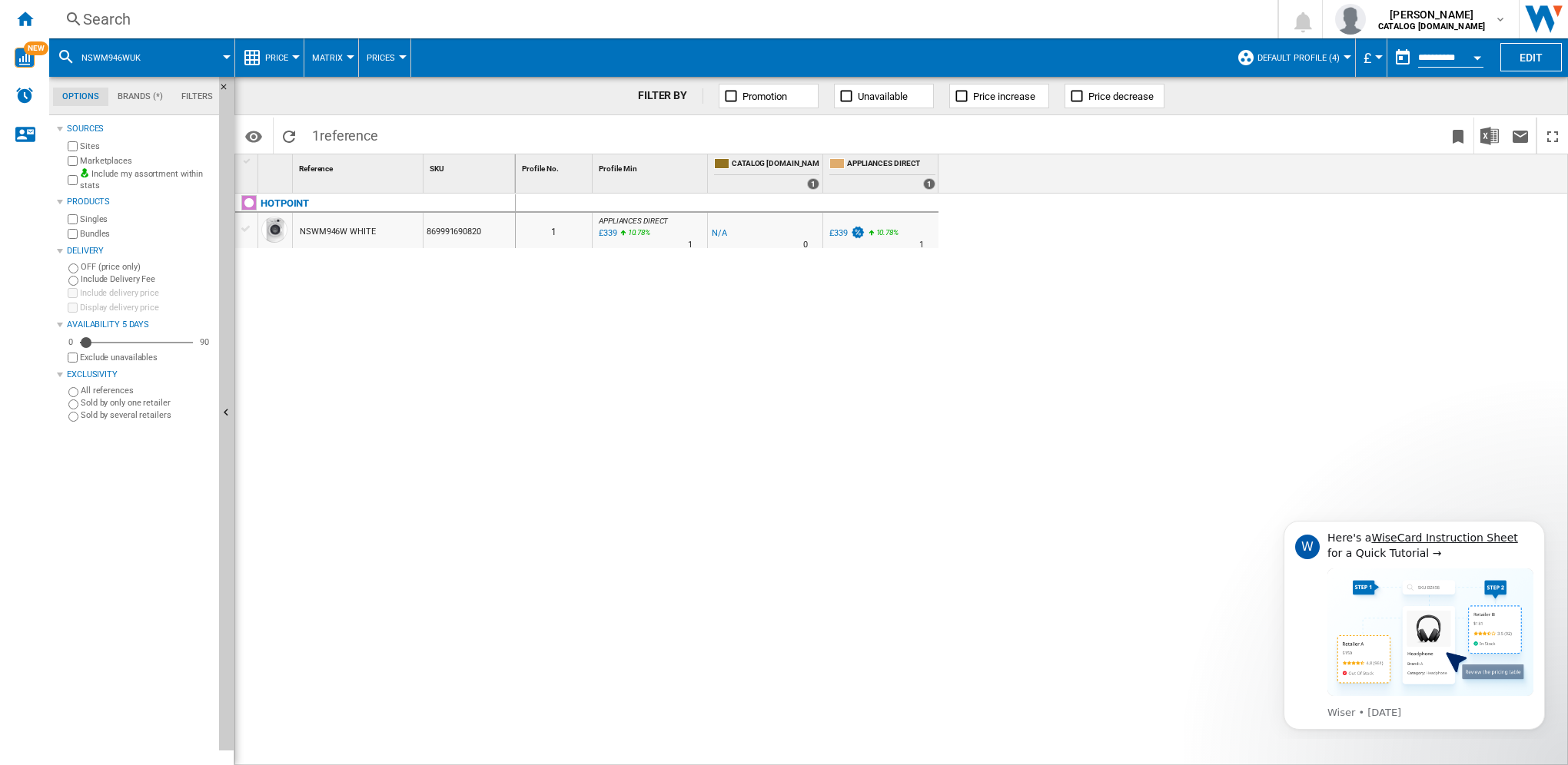
click at [1324, 61] on span "Default profile (4)" at bounding box center [1298, 59] width 83 height 10
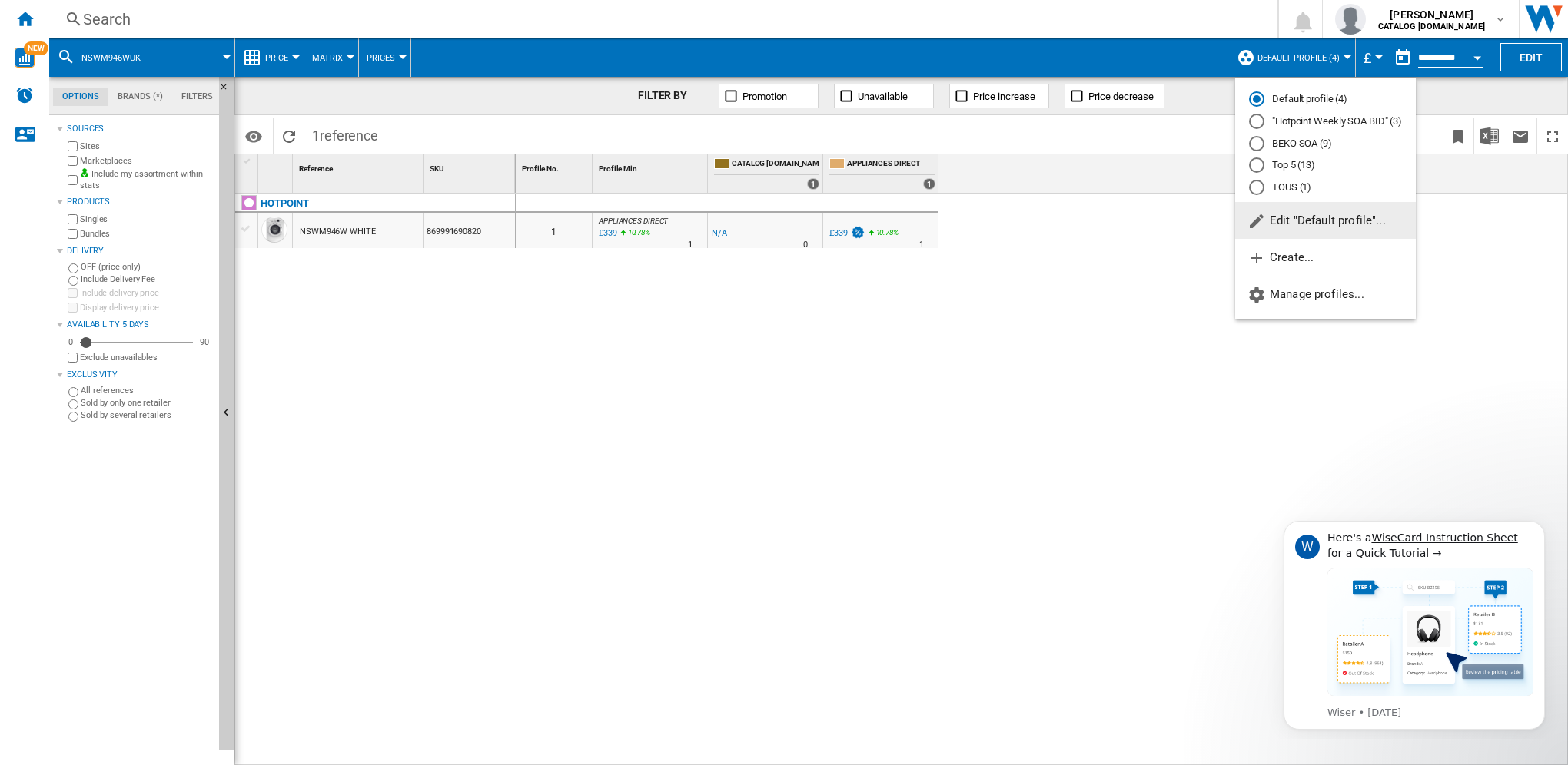
click at [1286, 160] on md-radio-button "Top 5 (13)" at bounding box center [1326, 165] width 153 height 15
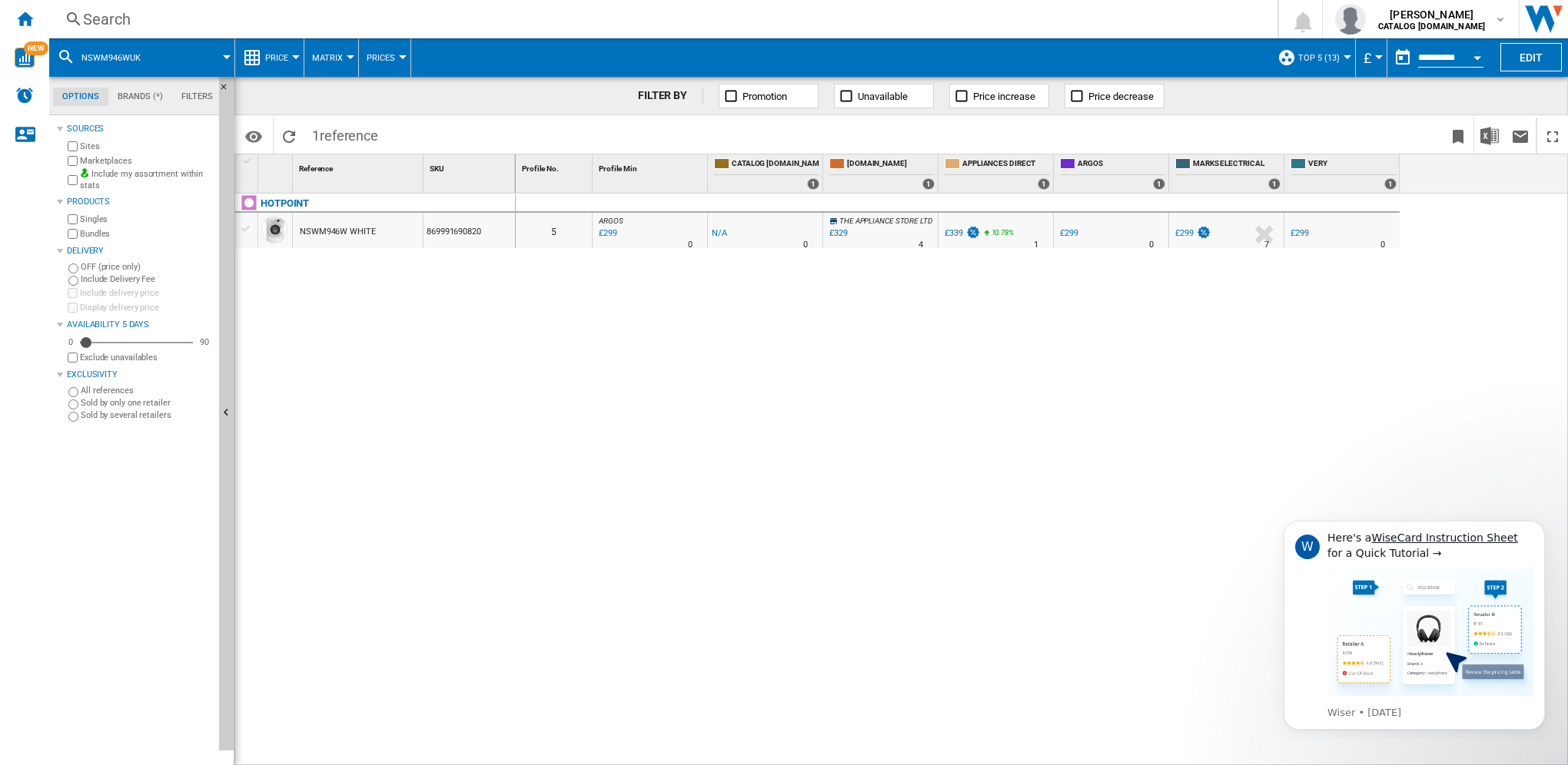
click at [245, 18] on div "Search" at bounding box center [660, 19] width 1155 height 22
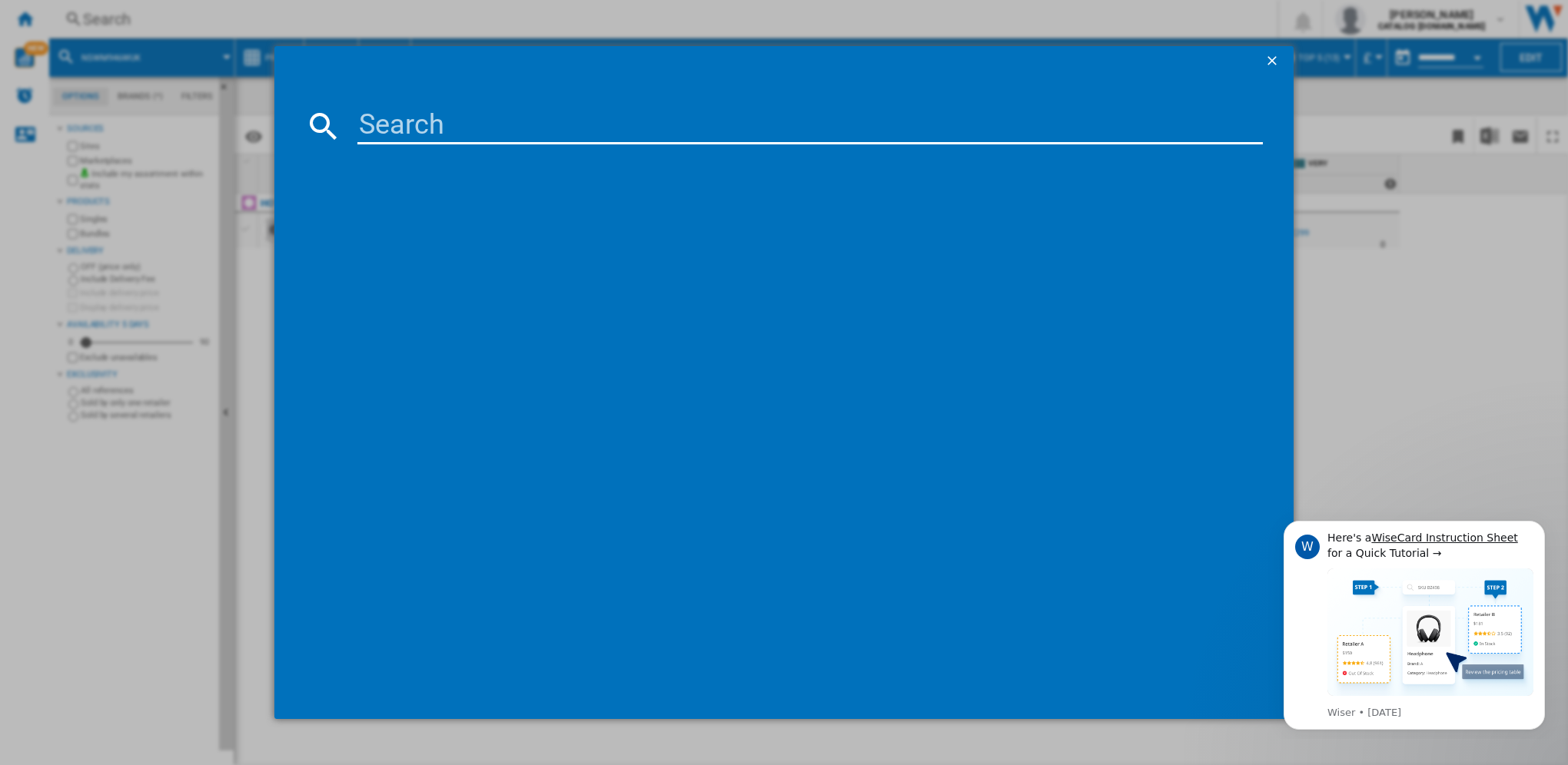
type input "HSFO3T223WXUKN"
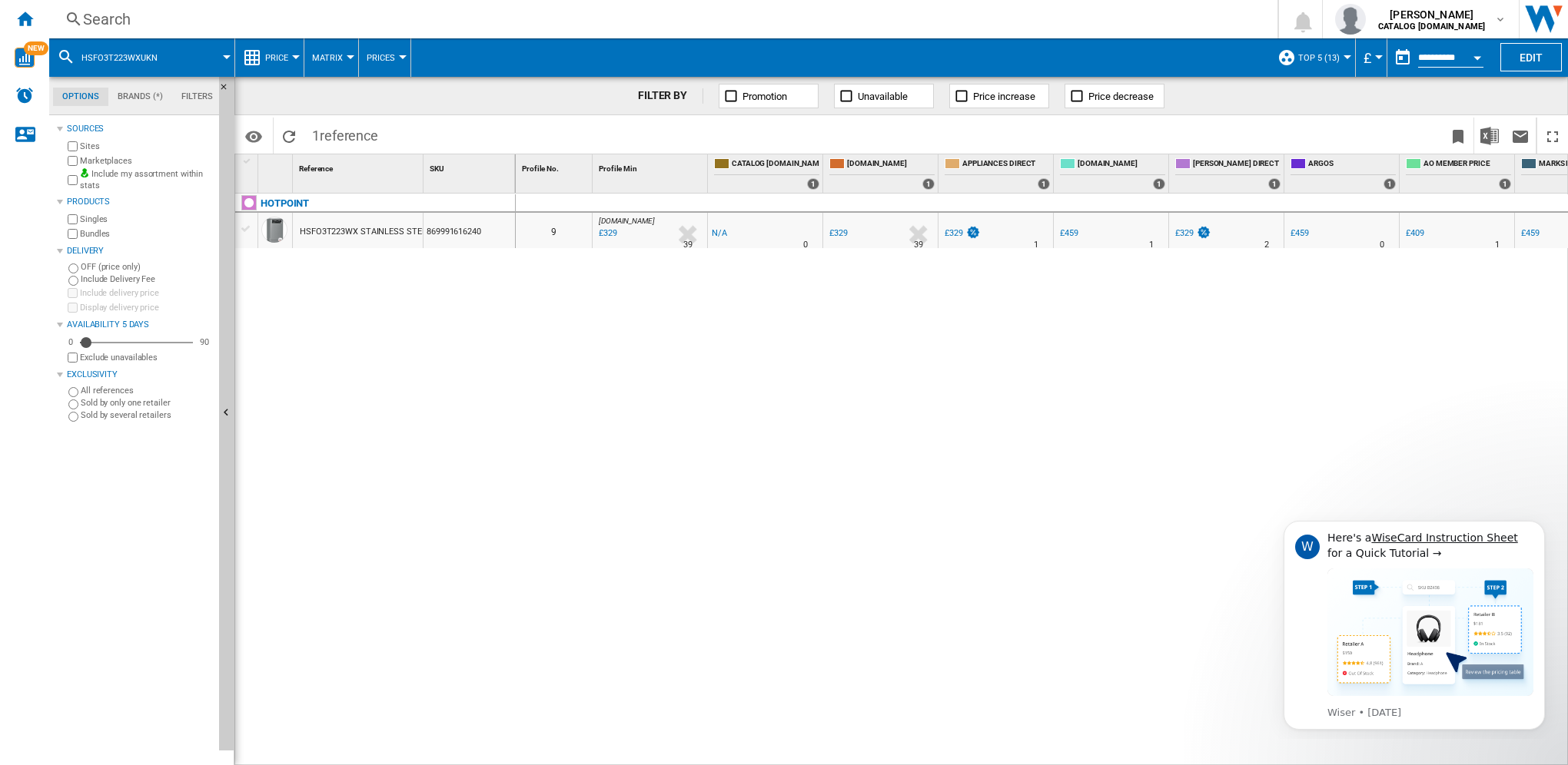
click at [834, 232] on div "£329" at bounding box center [838, 233] width 18 height 10
click at [1184, 232] on div "£329" at bounding box center [1184, 233] width 18 height 10
